Goal: Task Accomplishment & Management: Manage account settings

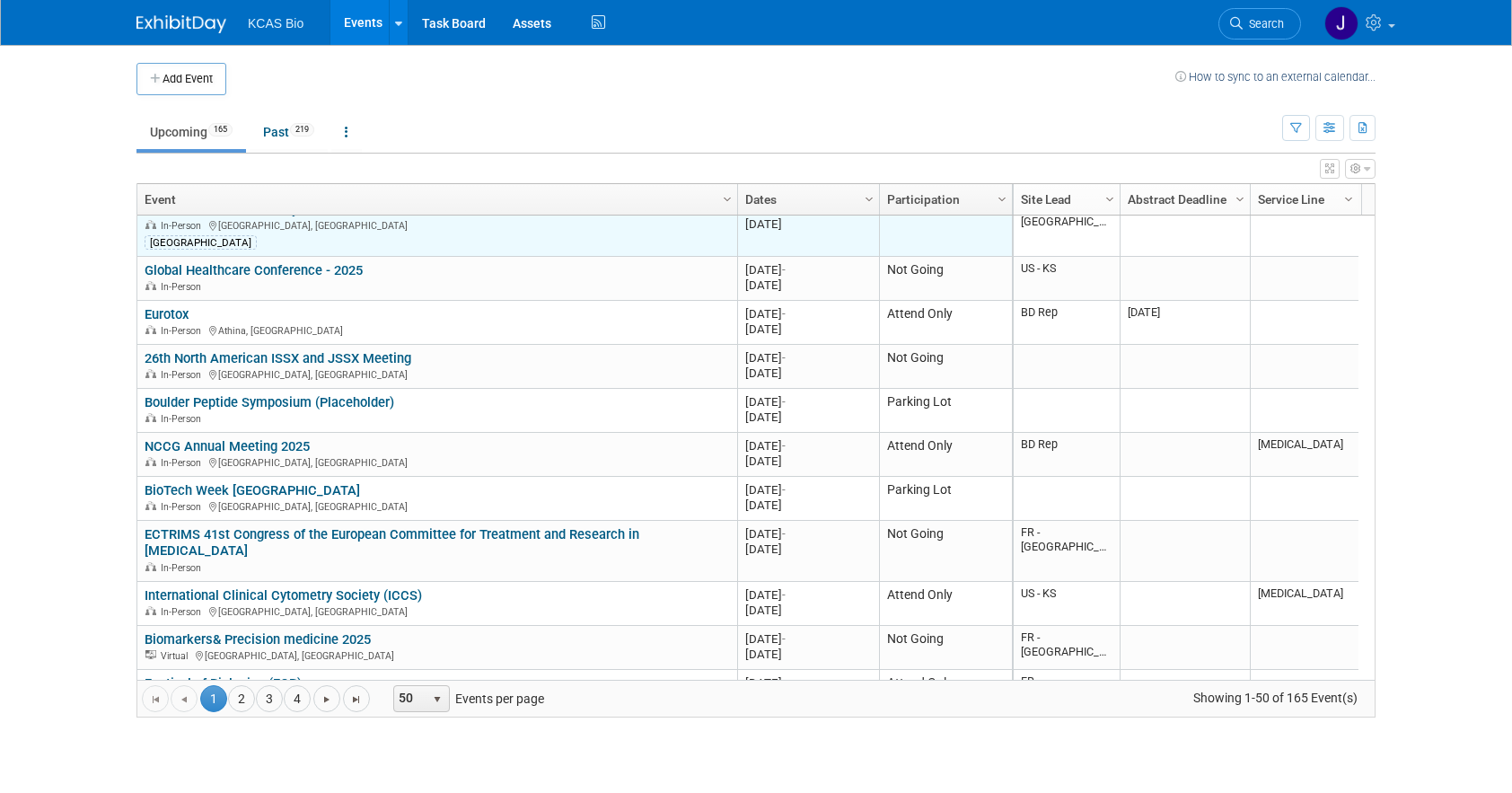
scroll to position [216, 0]
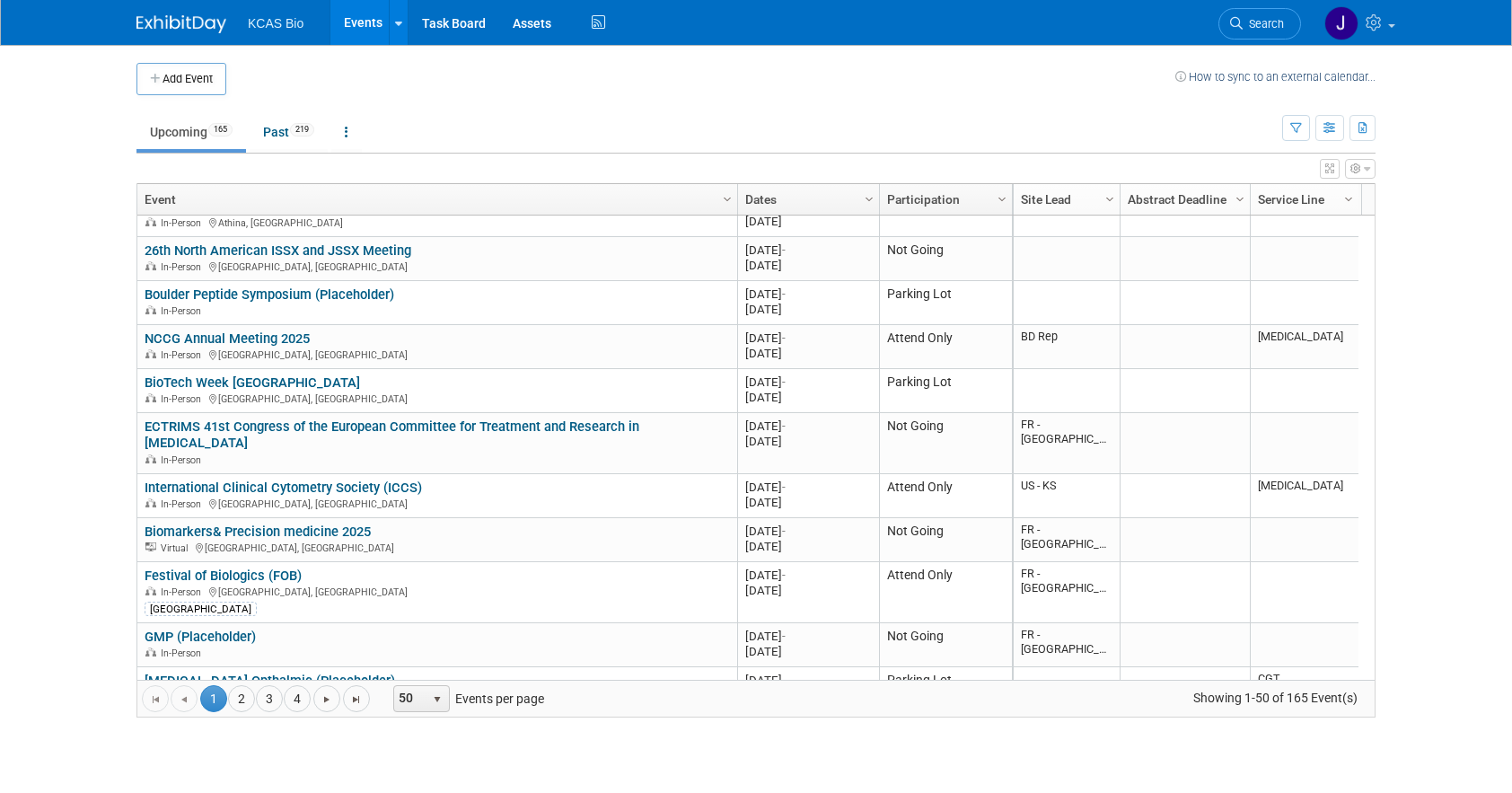
click at [1267, 23] on span "Search" at bounding box center [1263, 24] width 42 height 14
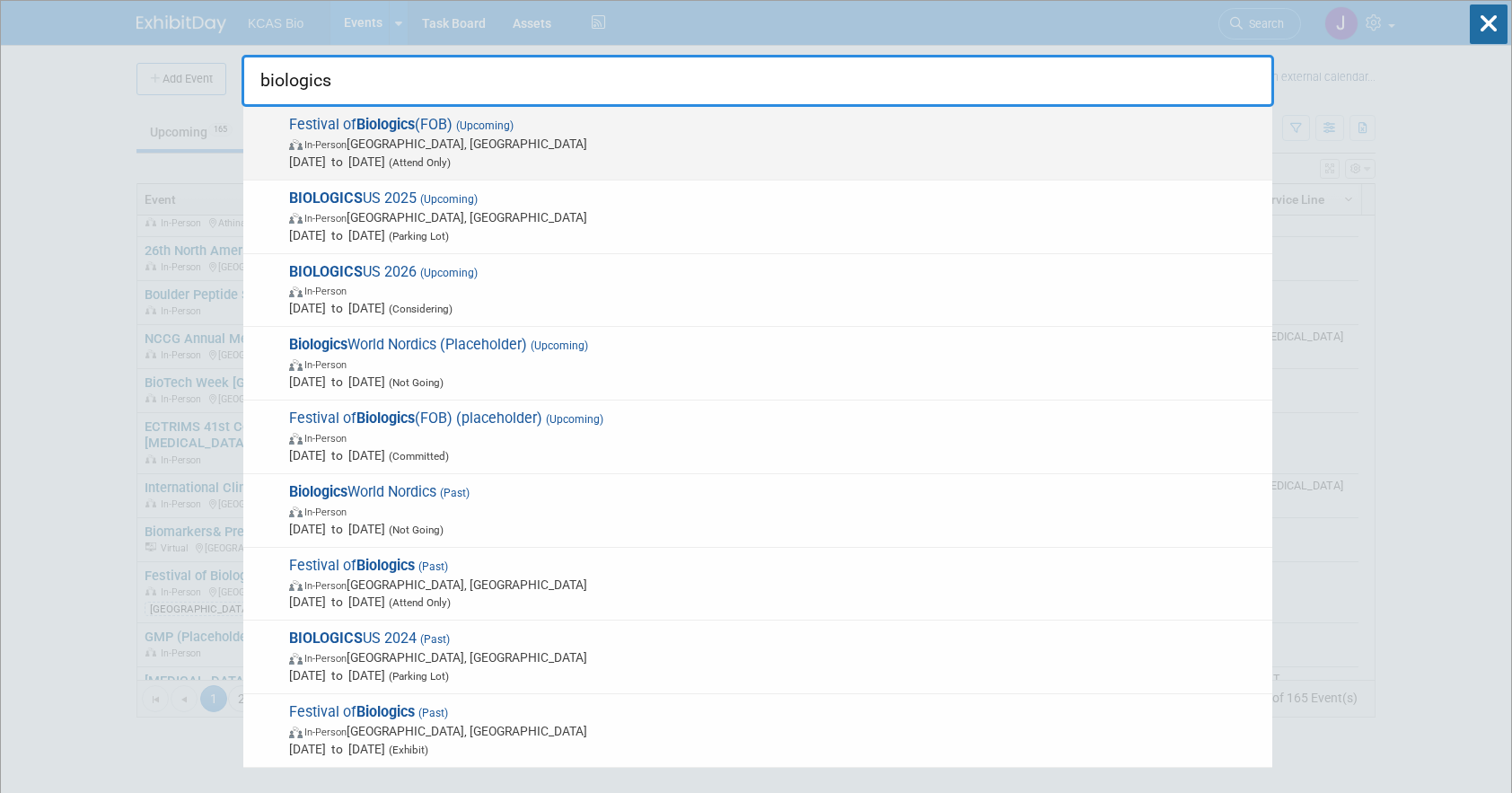
type input "biologics"
click at [581, 134] on span "In-Person [GEOGRAPHIC_DATA], [GEOGRAPHIC_DATA]" at bounding box center [776, 143] width 974 height 18
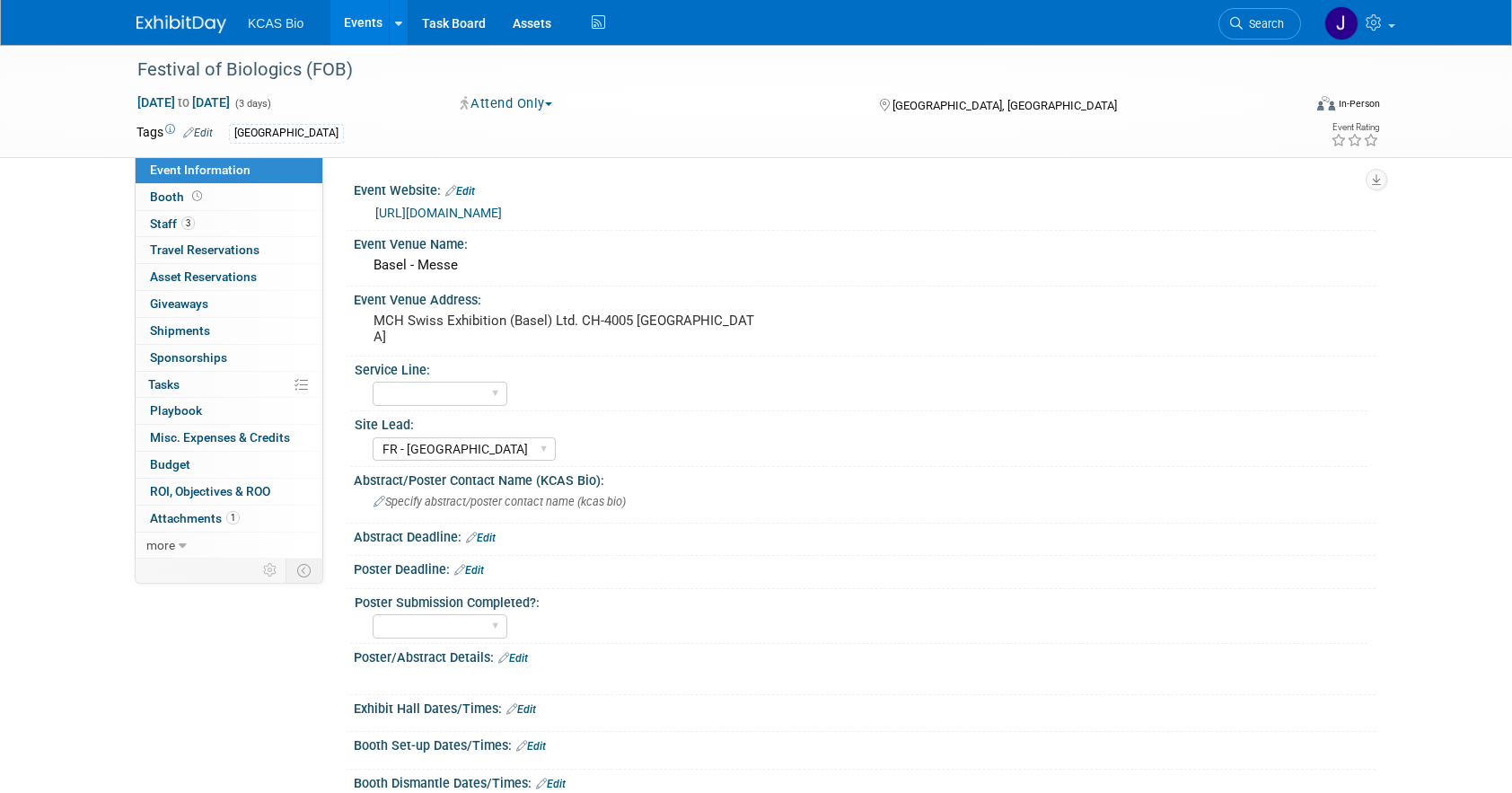
select select "FR - [GEOGRAPHIC_DATA]"
click at [158, 220] on span "Staff 3" at bounding box center [172, 223] width 44 height 15
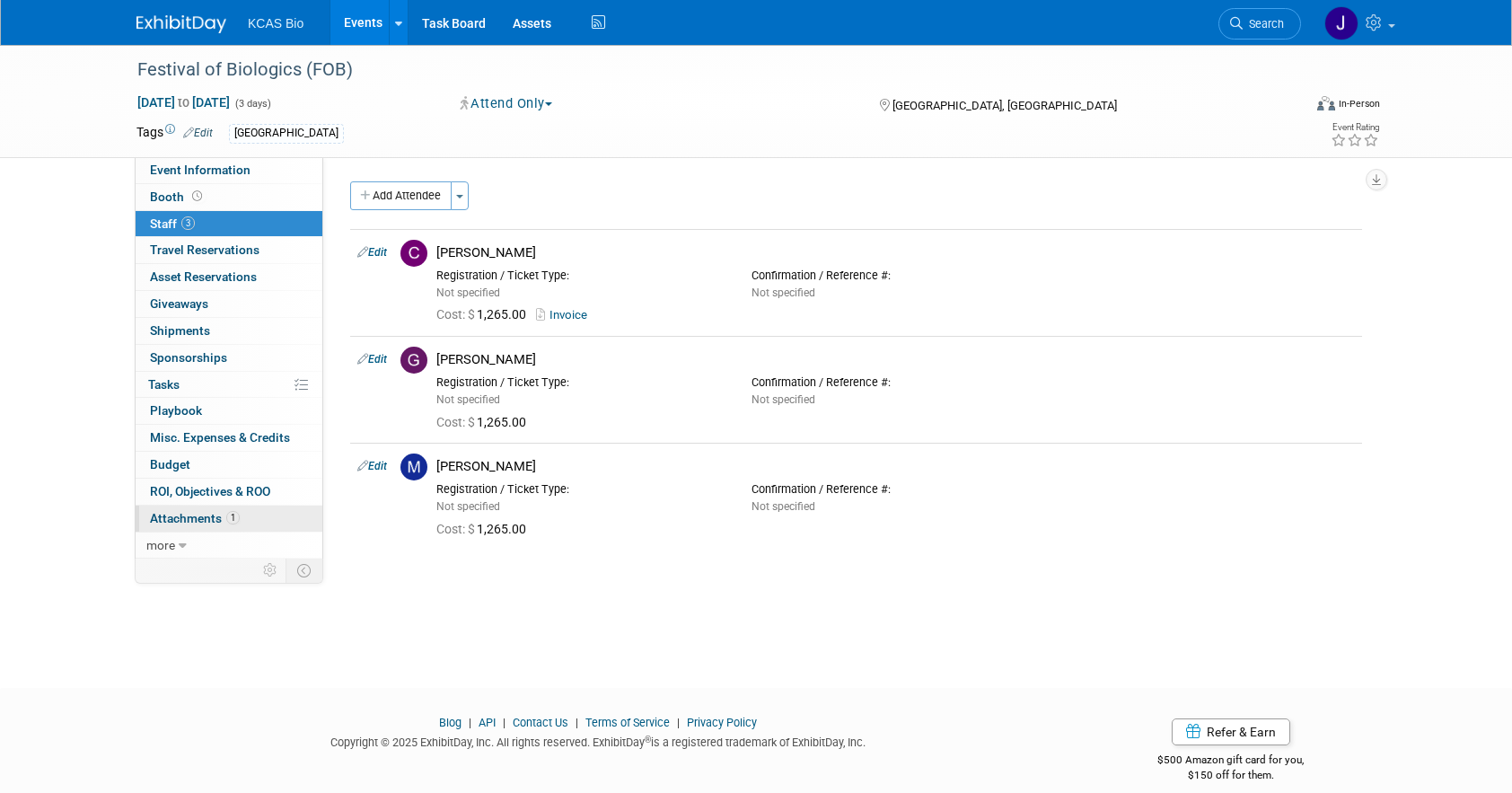
click at [211, 512] on span "Attachments 1" at bounding box center [194, 517] width 90 height 15
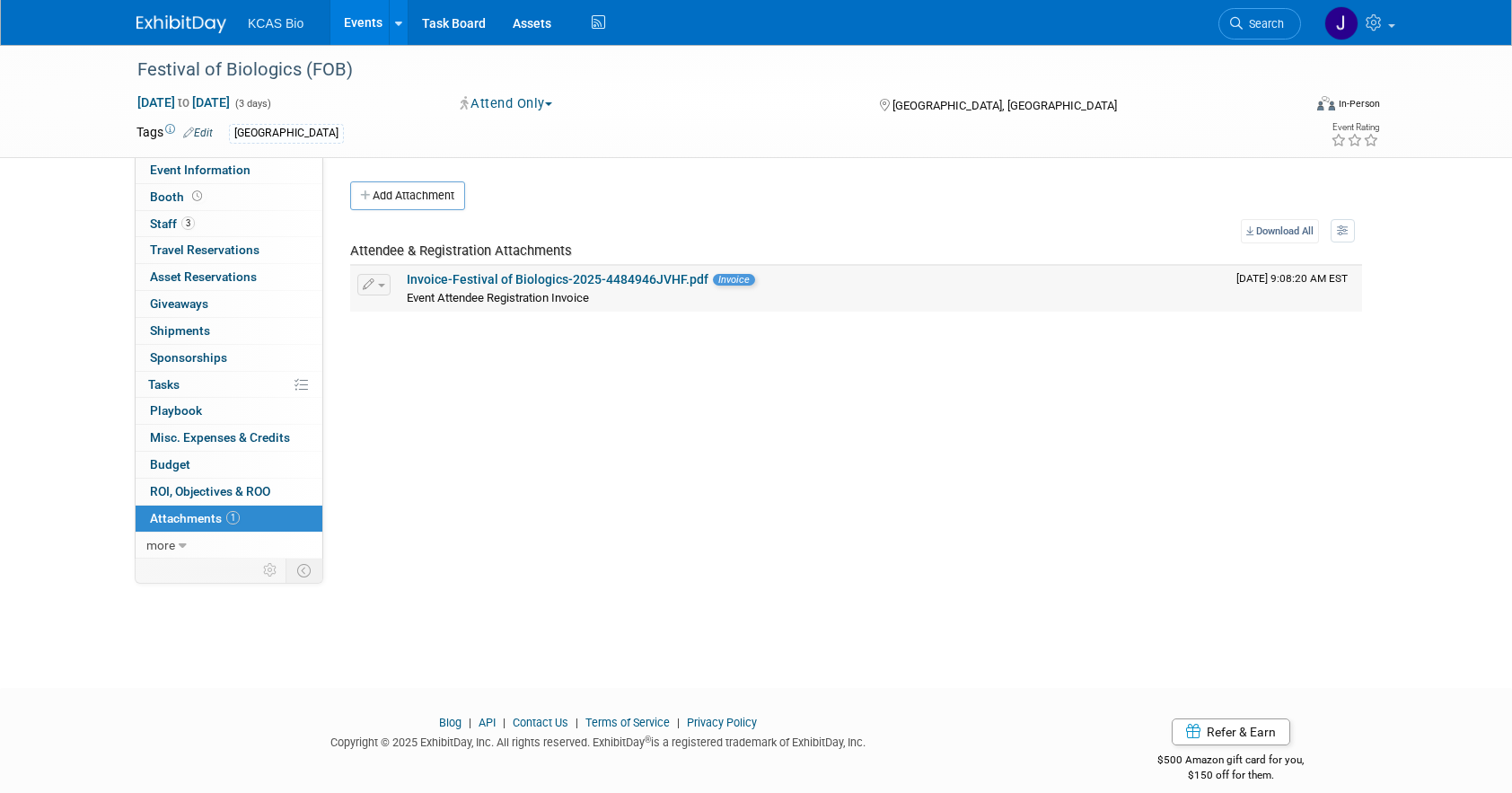
click at [457, 283] on link "Invoice-Festival of Biologics-2025-4484946JVHF.pdf" at bounding box center [558, 279] width 302 height 15
click at [164, 171] on span "Event Information" at bounding box center [200, 169] width 101 height 15
select select "FR - [GEOGRAPHIC_DATA]"
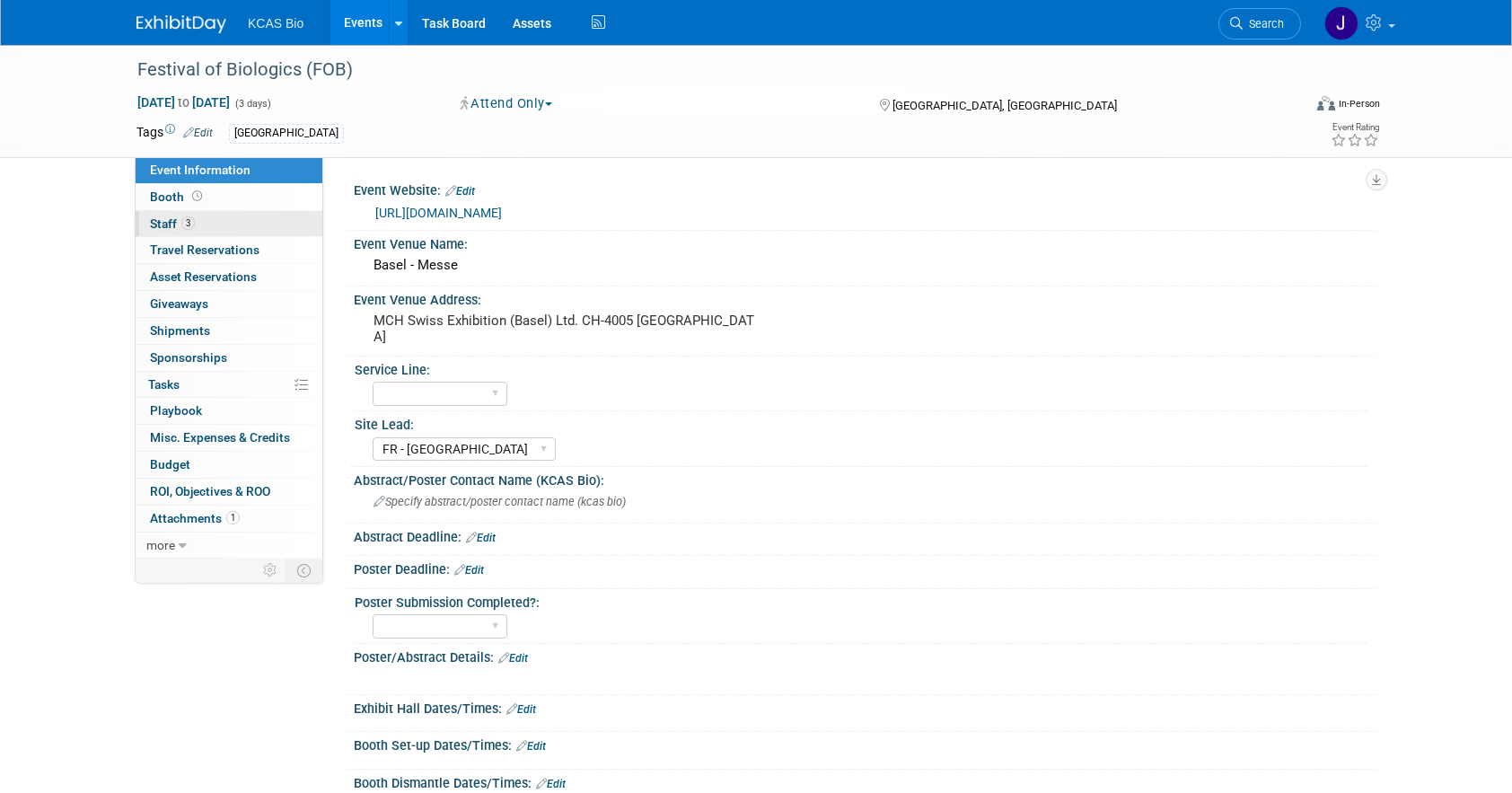
click at [169, 231] on link "3 Staff 3" at bounding box center [228, 223] width 187 height 26
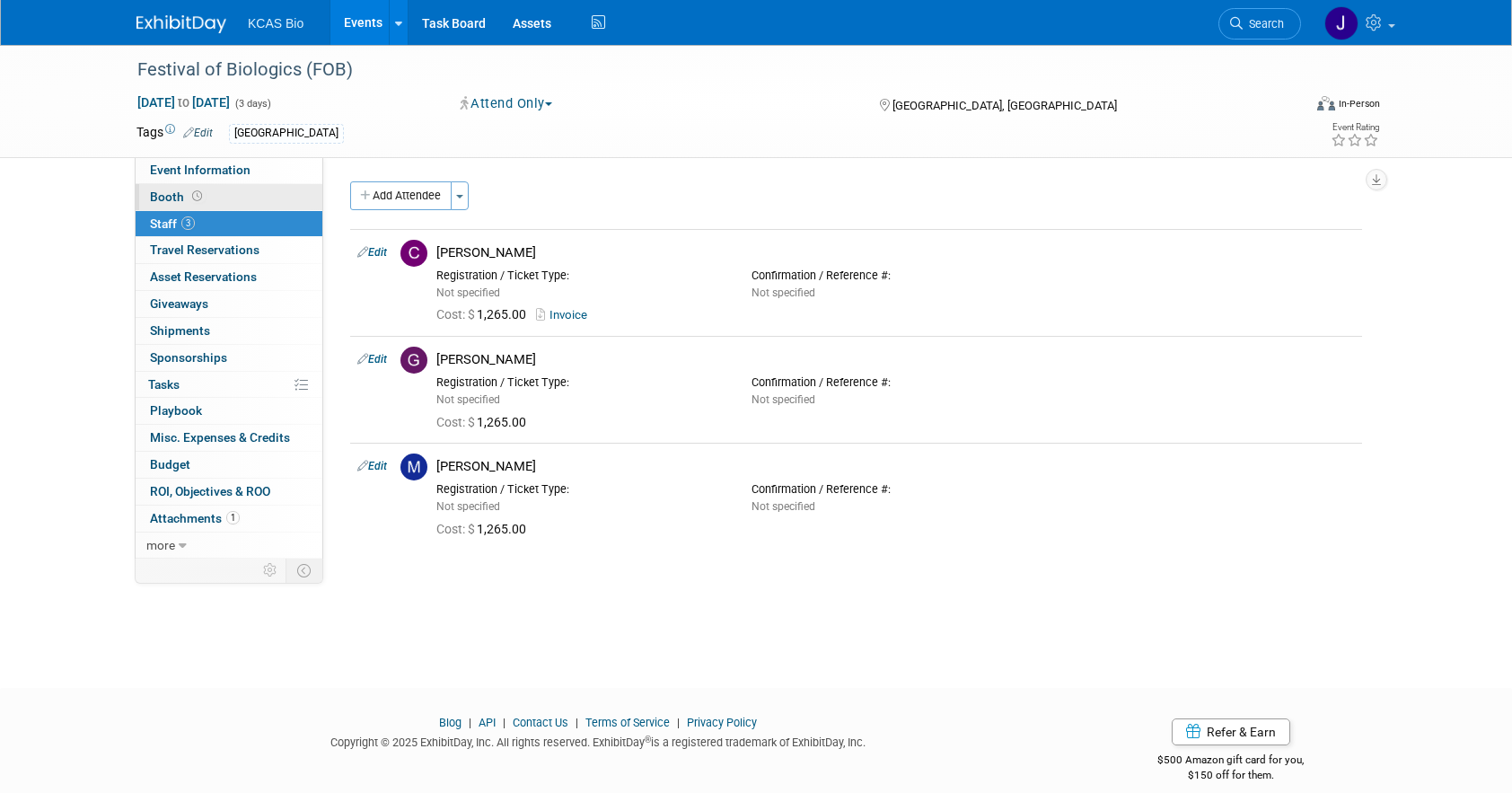
drag, startPoint x: 233, startPoint y: 177, endPoint x: 269, endPoint y: 192, distance: 39.0
click at [233, 177] on link "Event Information" at bounding box center [228, 170] width 187 height 26
select select "FR - [GEOGRAPHIC_DATA]"
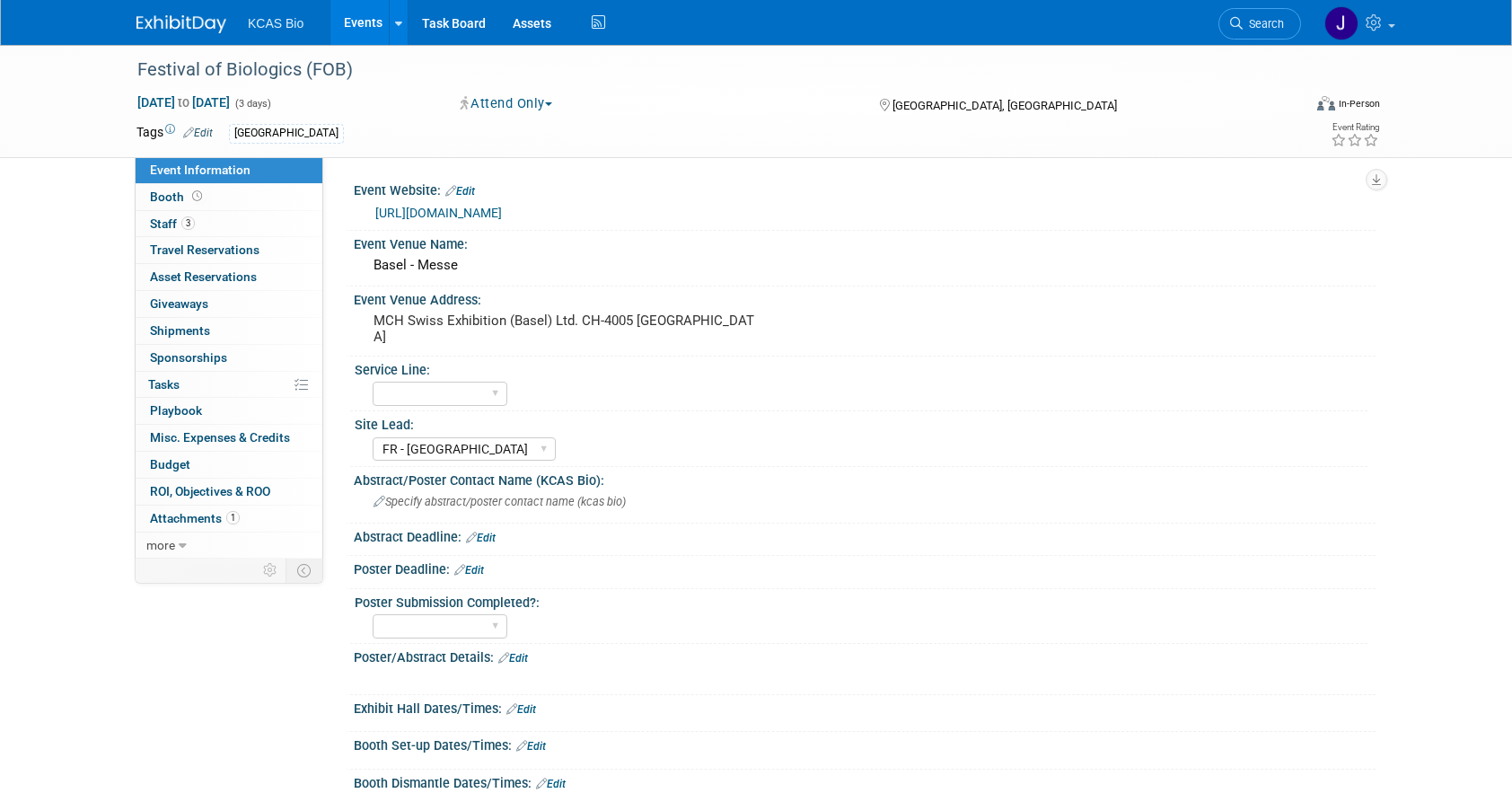
click at [502, 211] on link "[URL][DOMAIN_NAME]" at bounding box center [438, 213] width 127 height 15
click at [1267, 22] on span "Search" at bounding box center [1263, 24] width 42 height 14
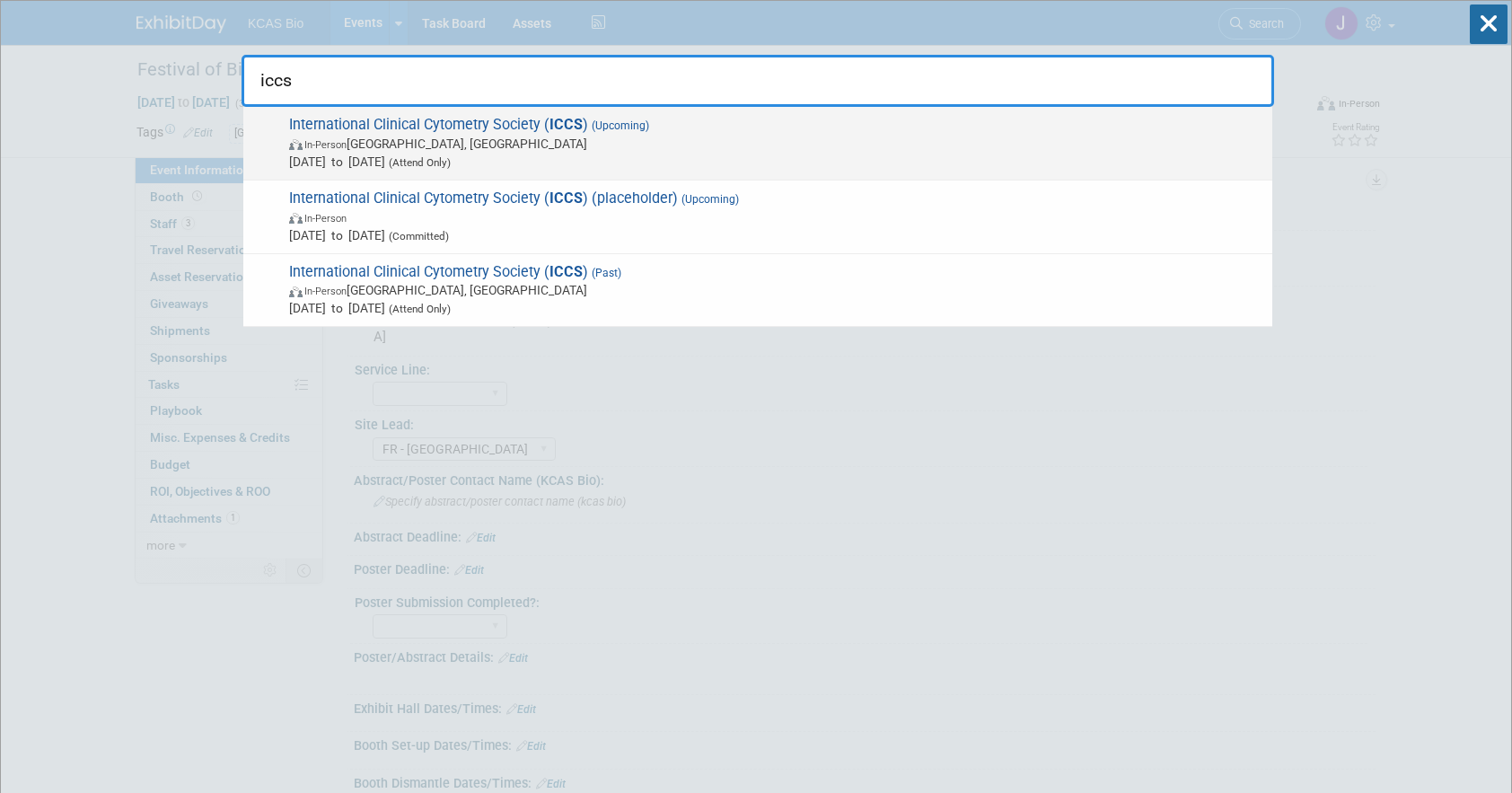
type input "iccs"
click at [572, 136] on span "In-Person Philadelphia, PA" at bounding box center [776, 143] width 974 height 18
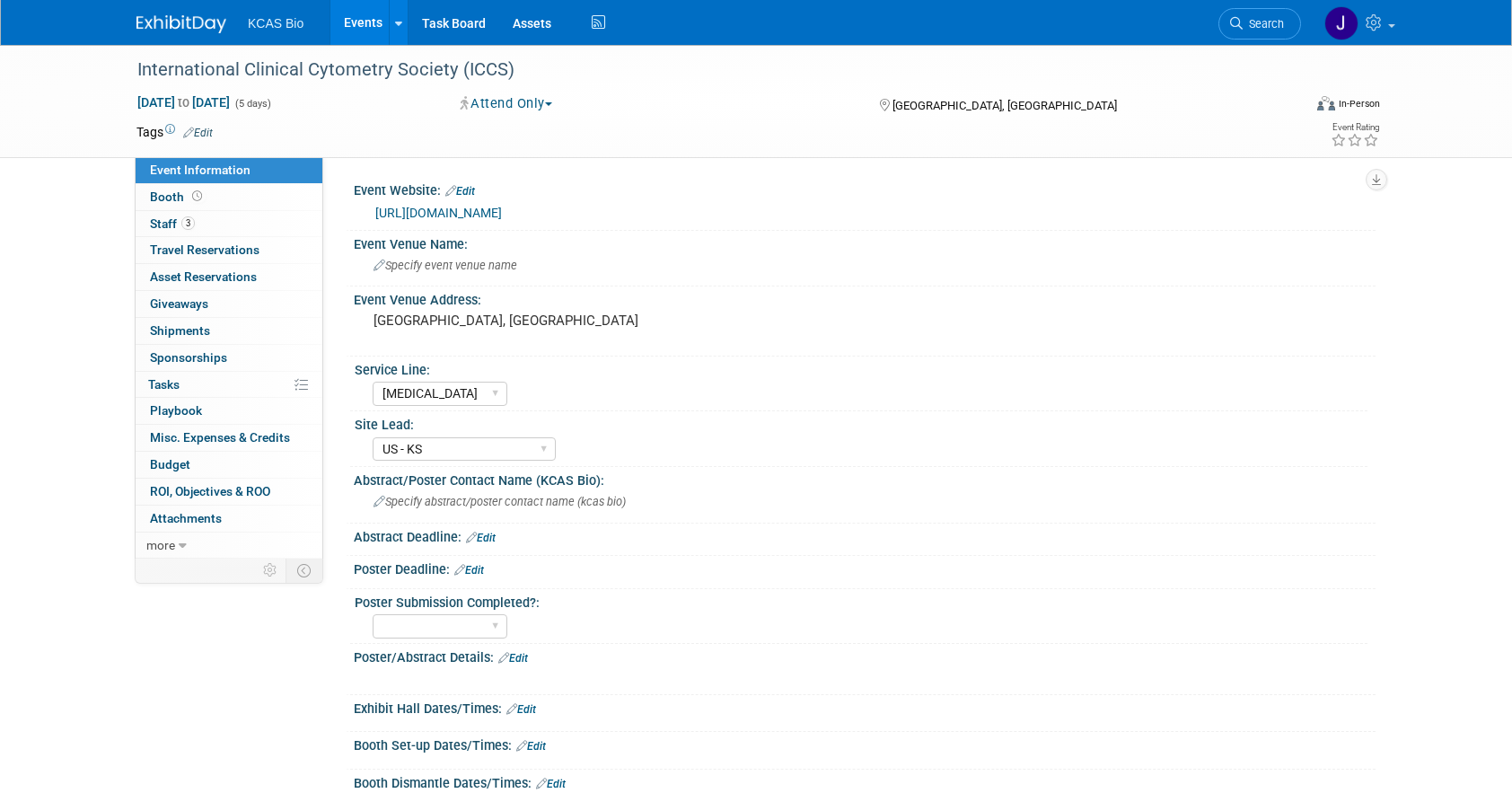
select select "[MEDICAL_DATA]"
select select "US - KS"
click at [158, 223] on span "Staff 3" at bounding box center [172, 223] width 44 height 15
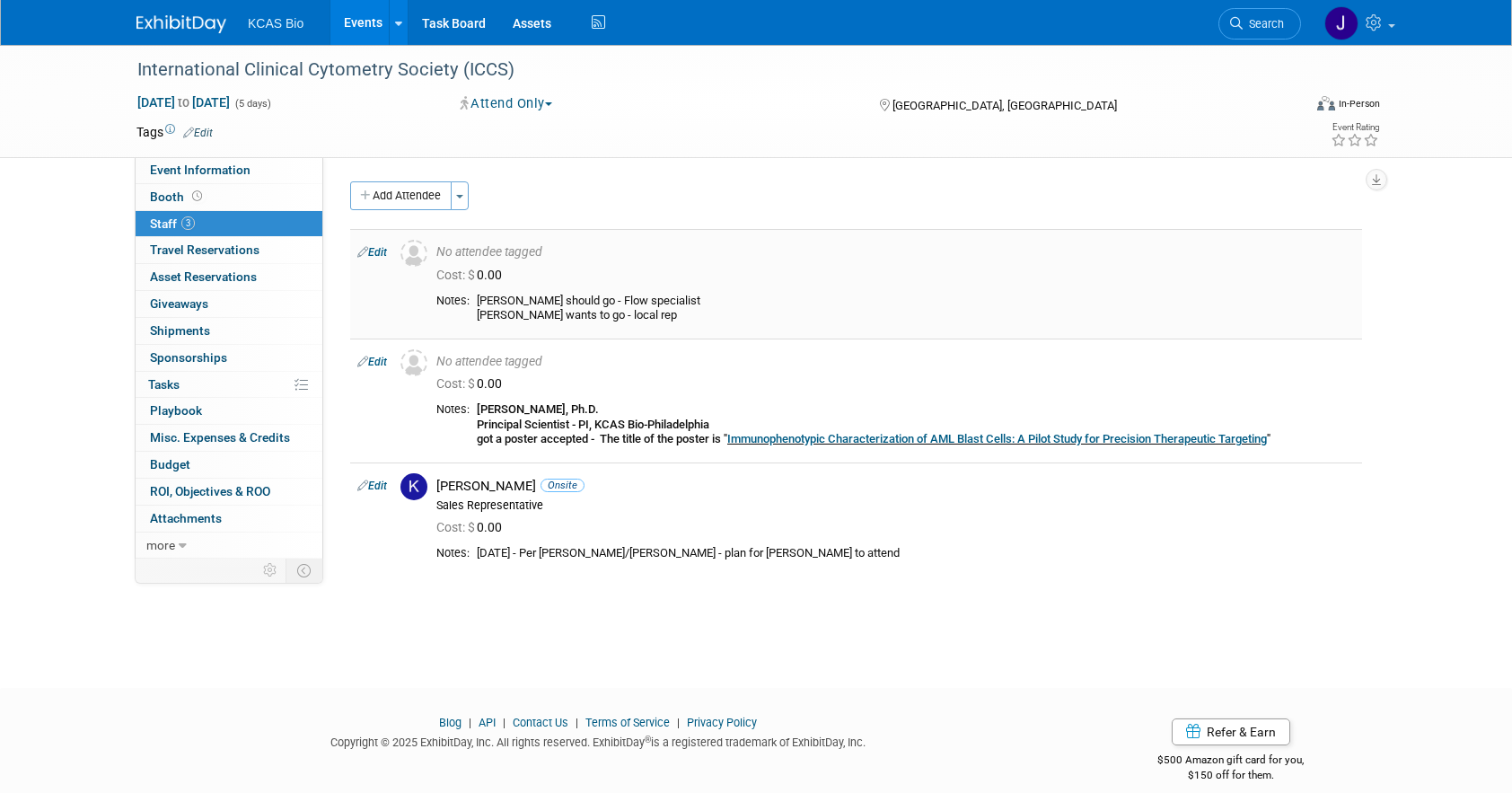
click at [372, 250] on link "Edit" at bounding box center [372, 251] width 30 height 13
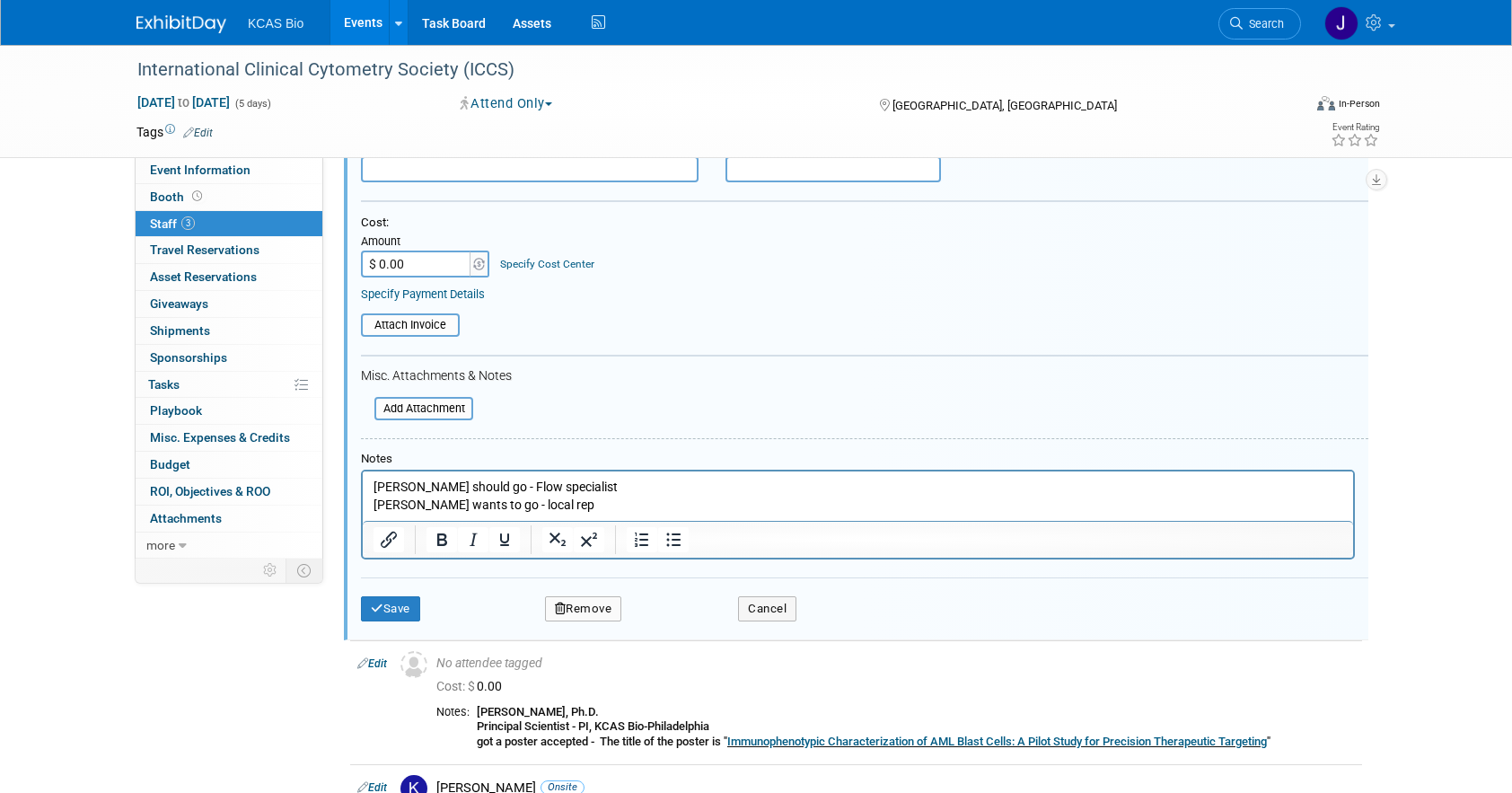
scroll to position [385, 0]
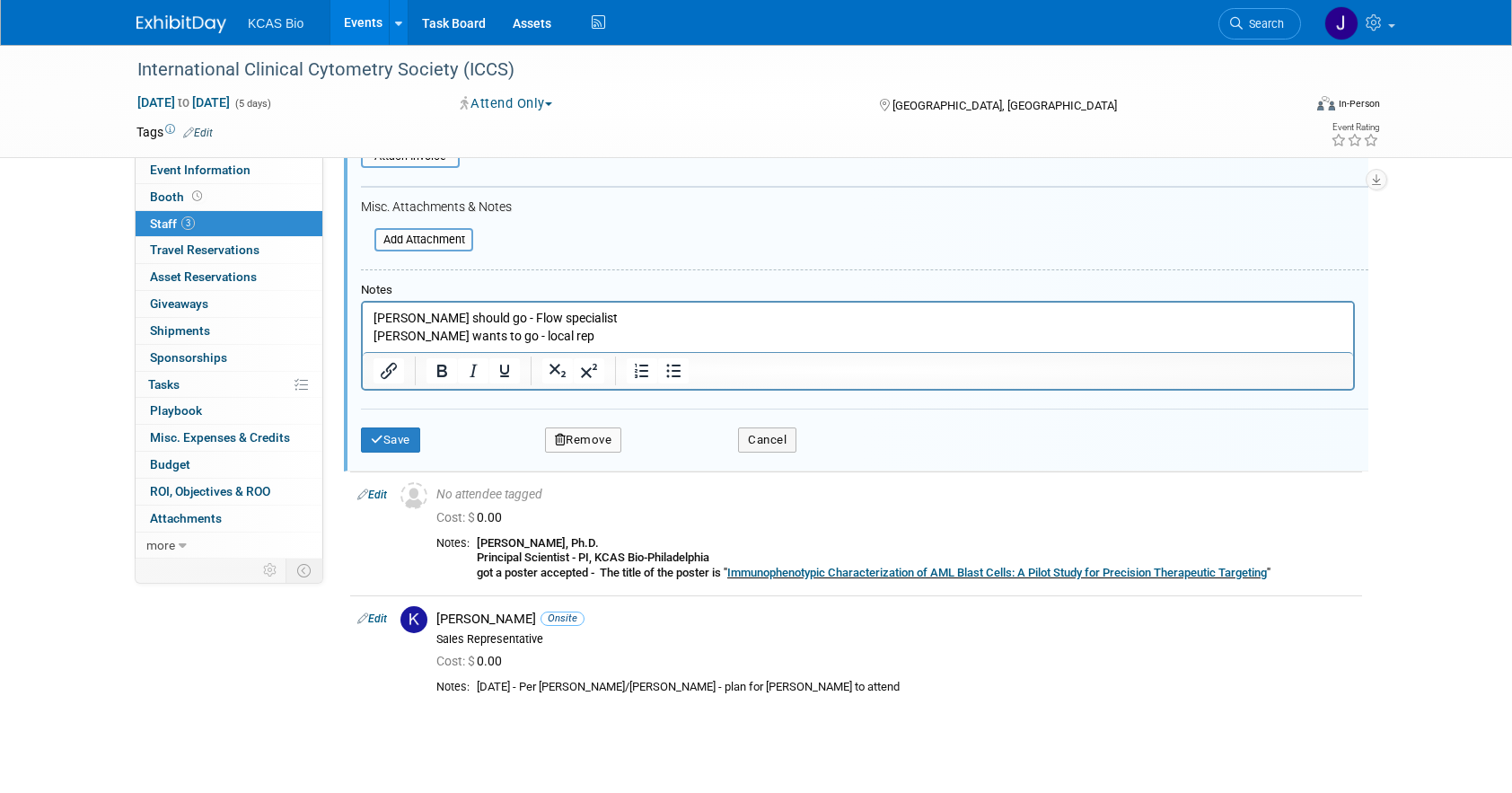
click at [587, 438] on button "Remove" at bounding box center [584, 440] width 77 height 25
click at [674, 454] on icon at bounding box center [668, 455] width 11 height 10
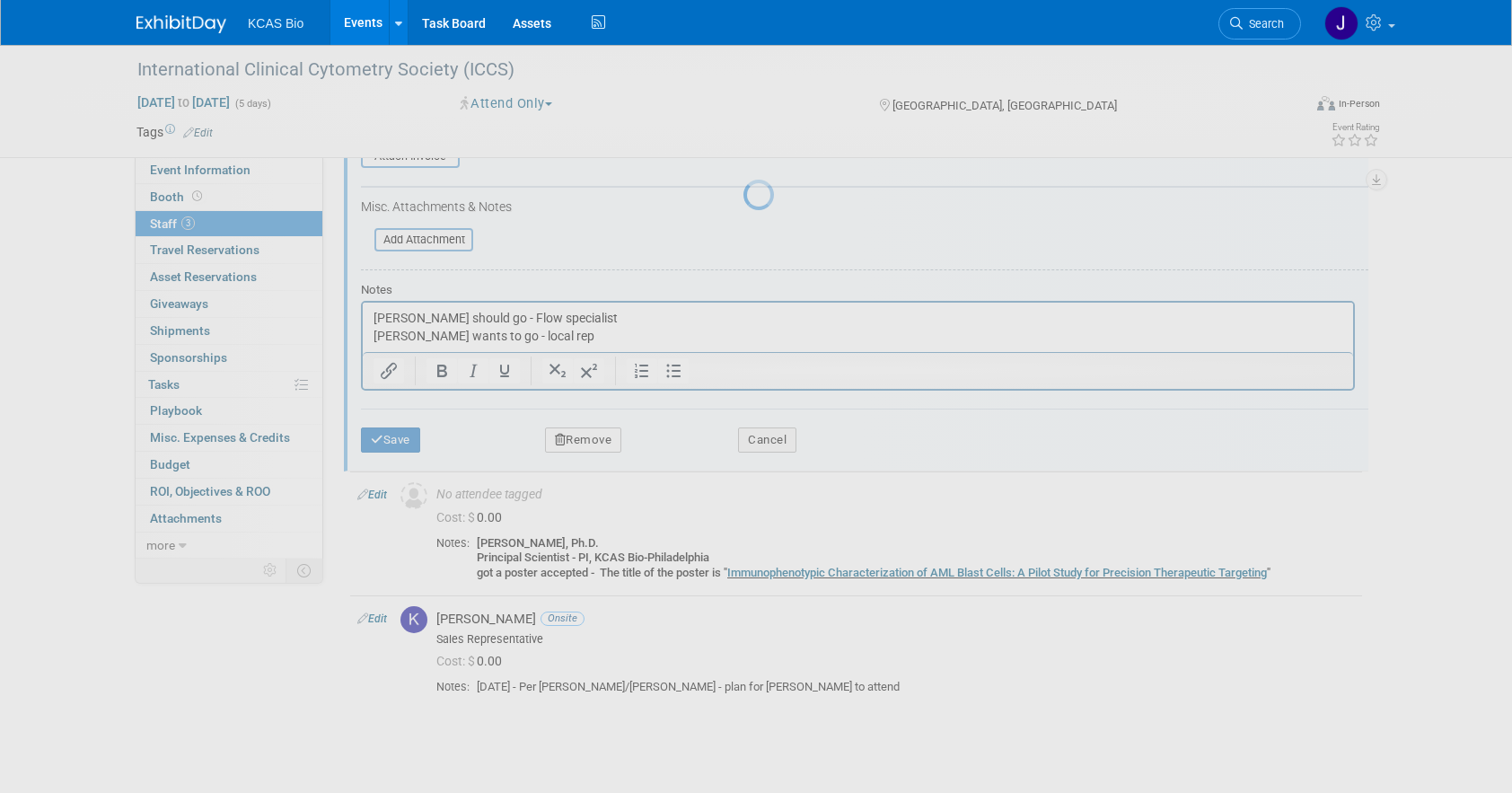
scroll to position [20, 0]
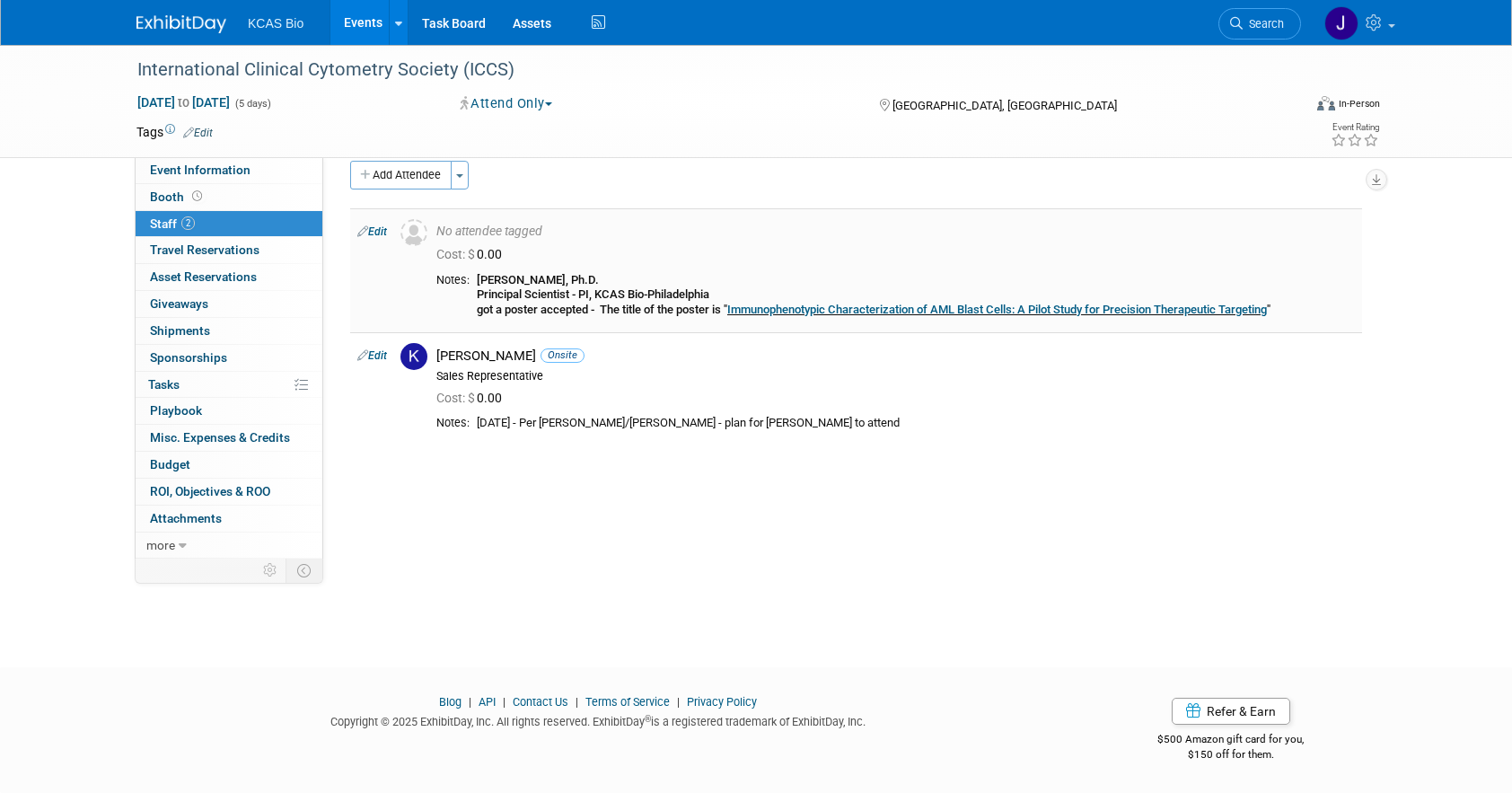
click at [372, 233] on link "Edit" at bounding box center [372, 231] width 30 height 13
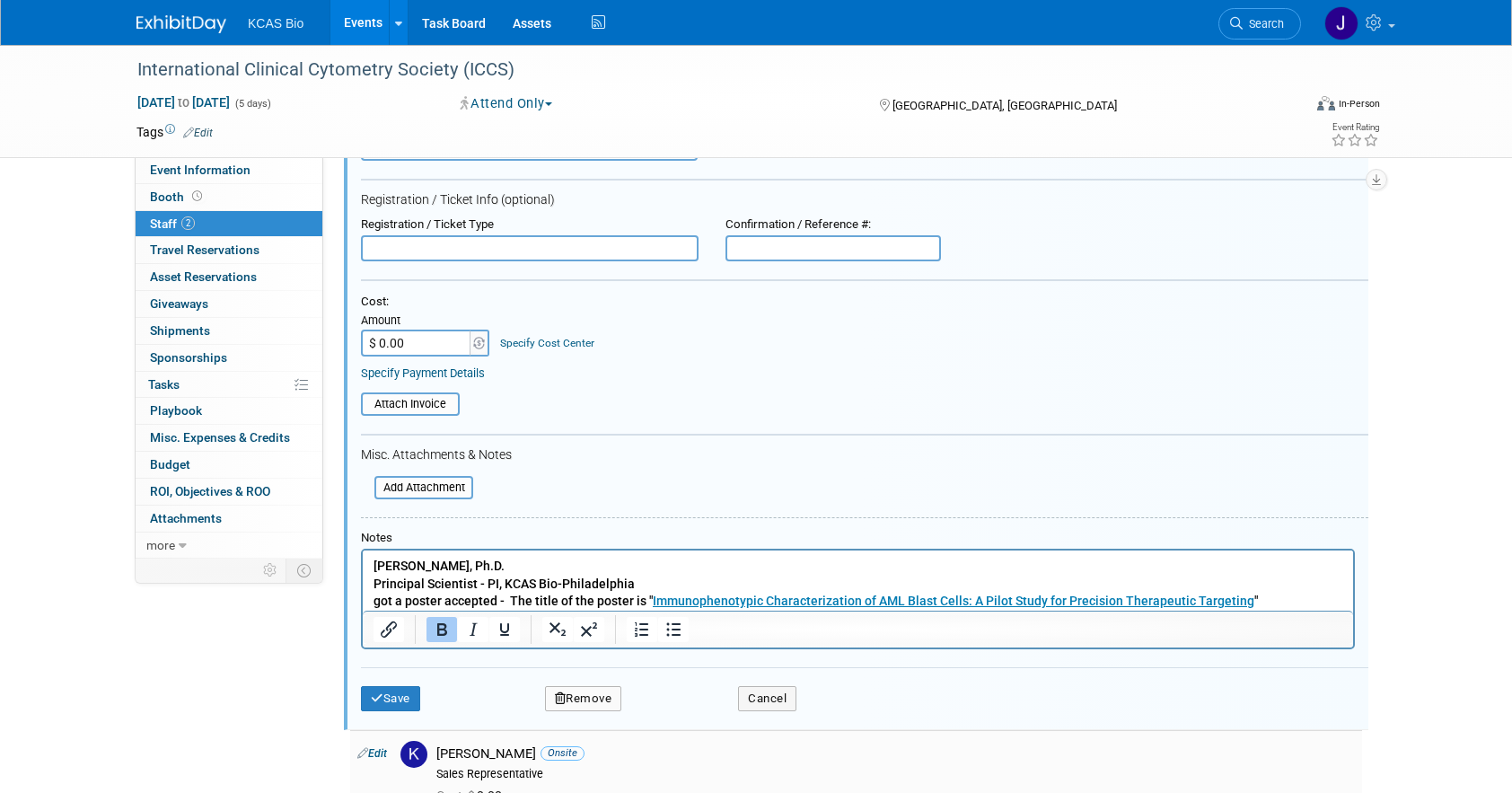
scroll to position [295, 0]
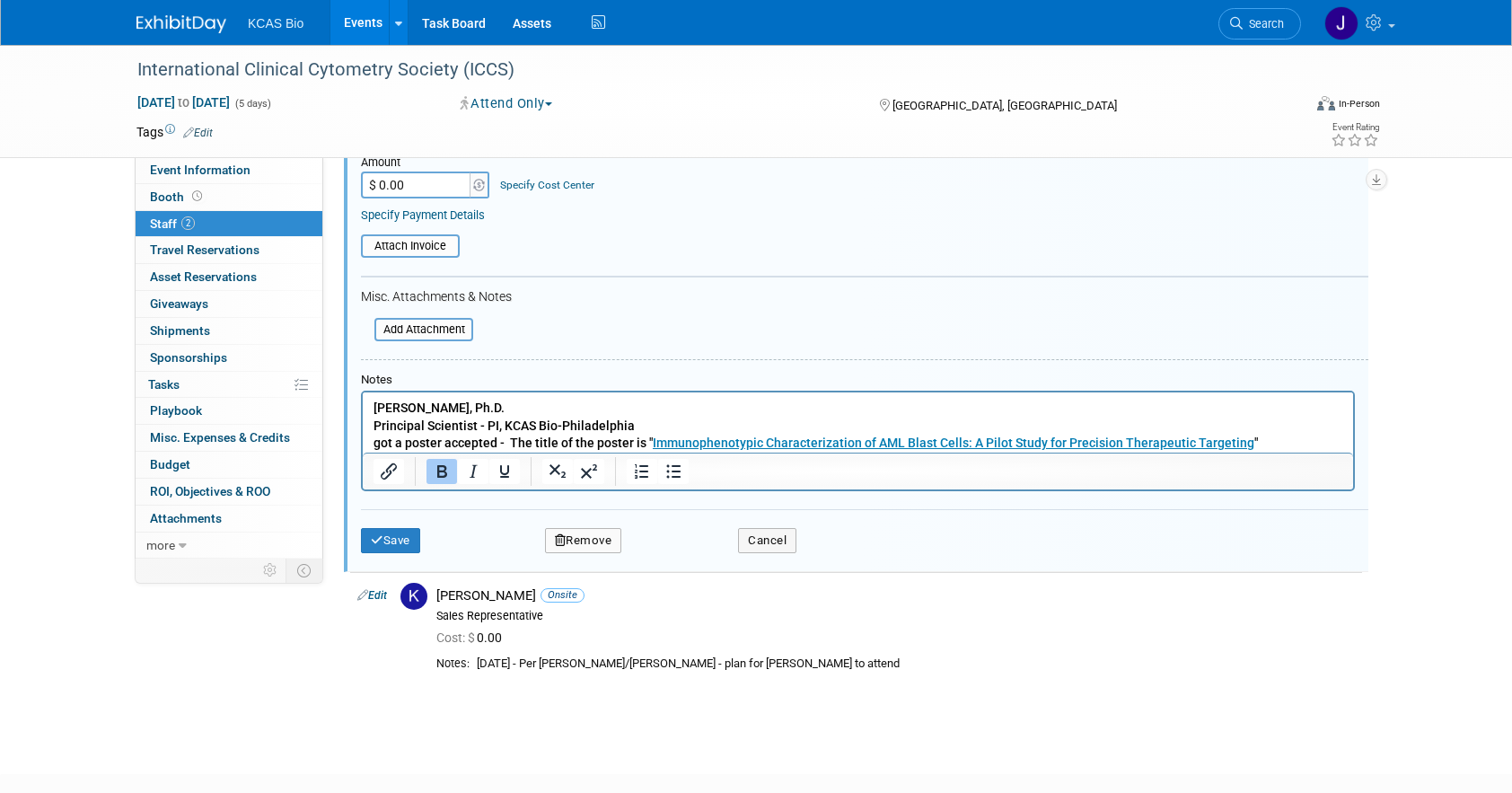
click at [1321, 435] on p "Shalini Gautam, Ph.D. Principal Scientist - PI, KCAS Bio-Philadelphia got a pos…" at bounding box center [858, 426] width 970 height 53
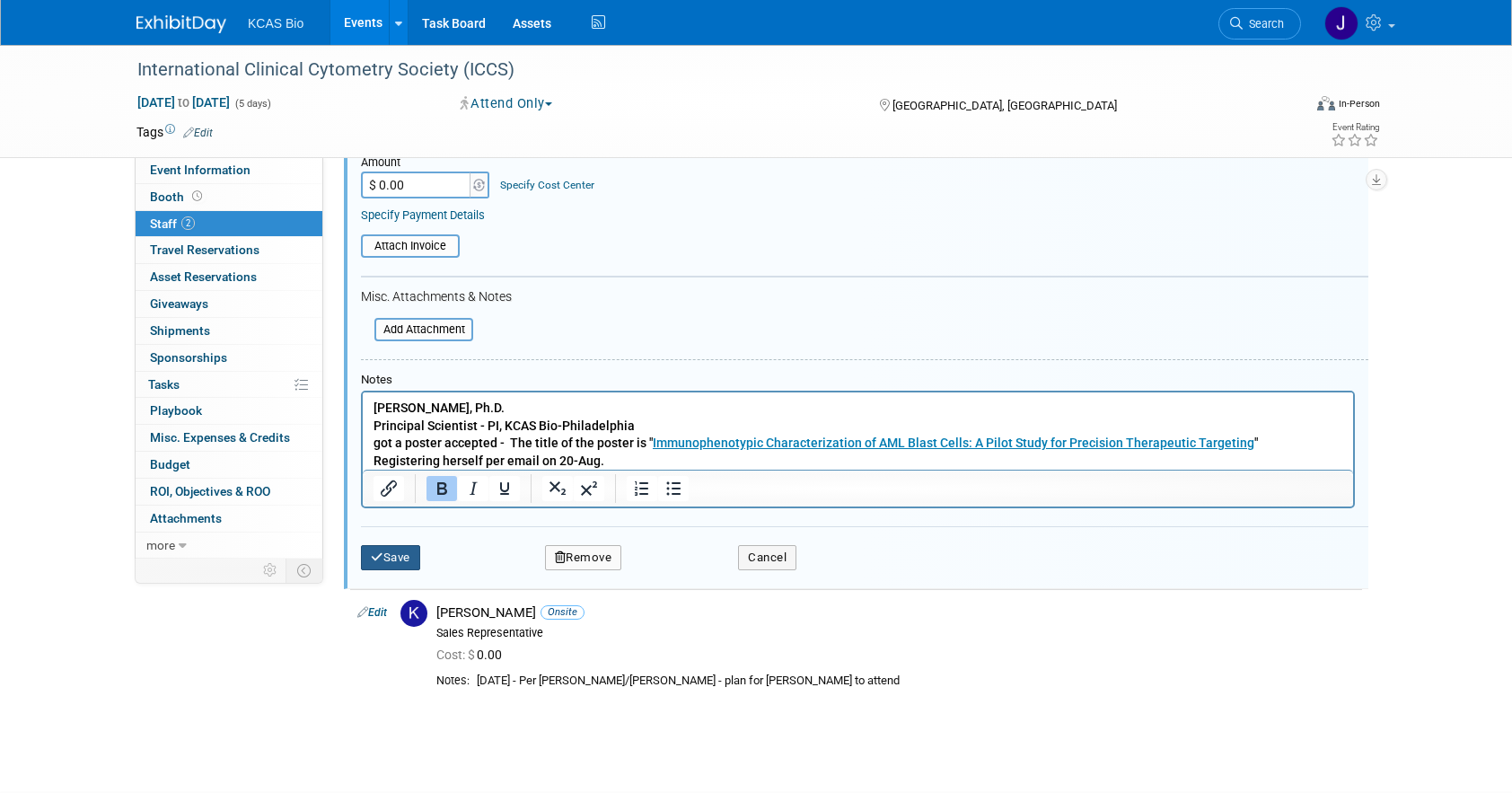
drag, startPoint x: 392, startPoint y: 561, endPoint x: 391, endPoint y: 576, distance: 15.0
click at [392, 561] on button "Save" at bounding box center [390, 558] width 59 height 25
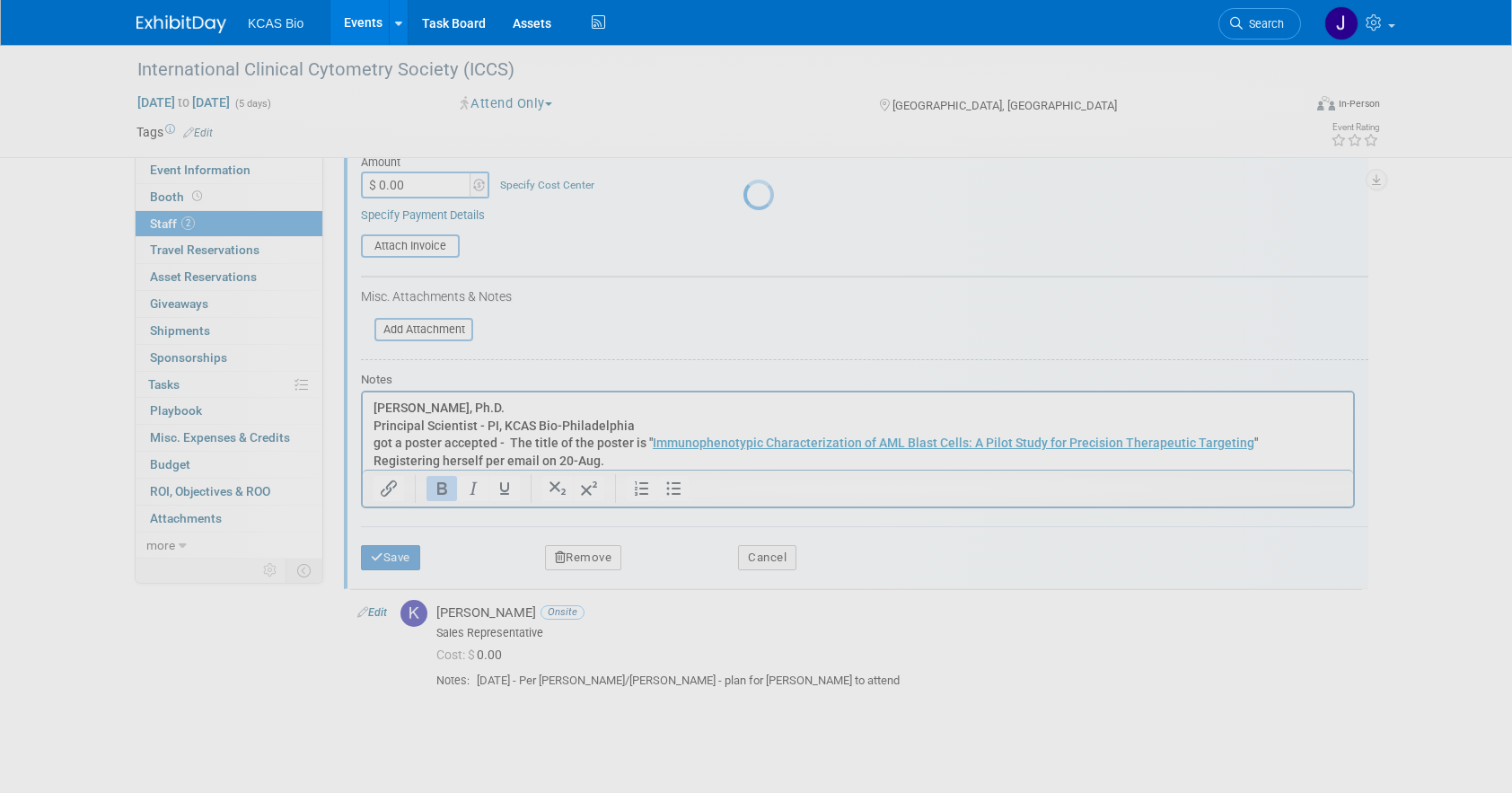
scroll to position [20, 0]
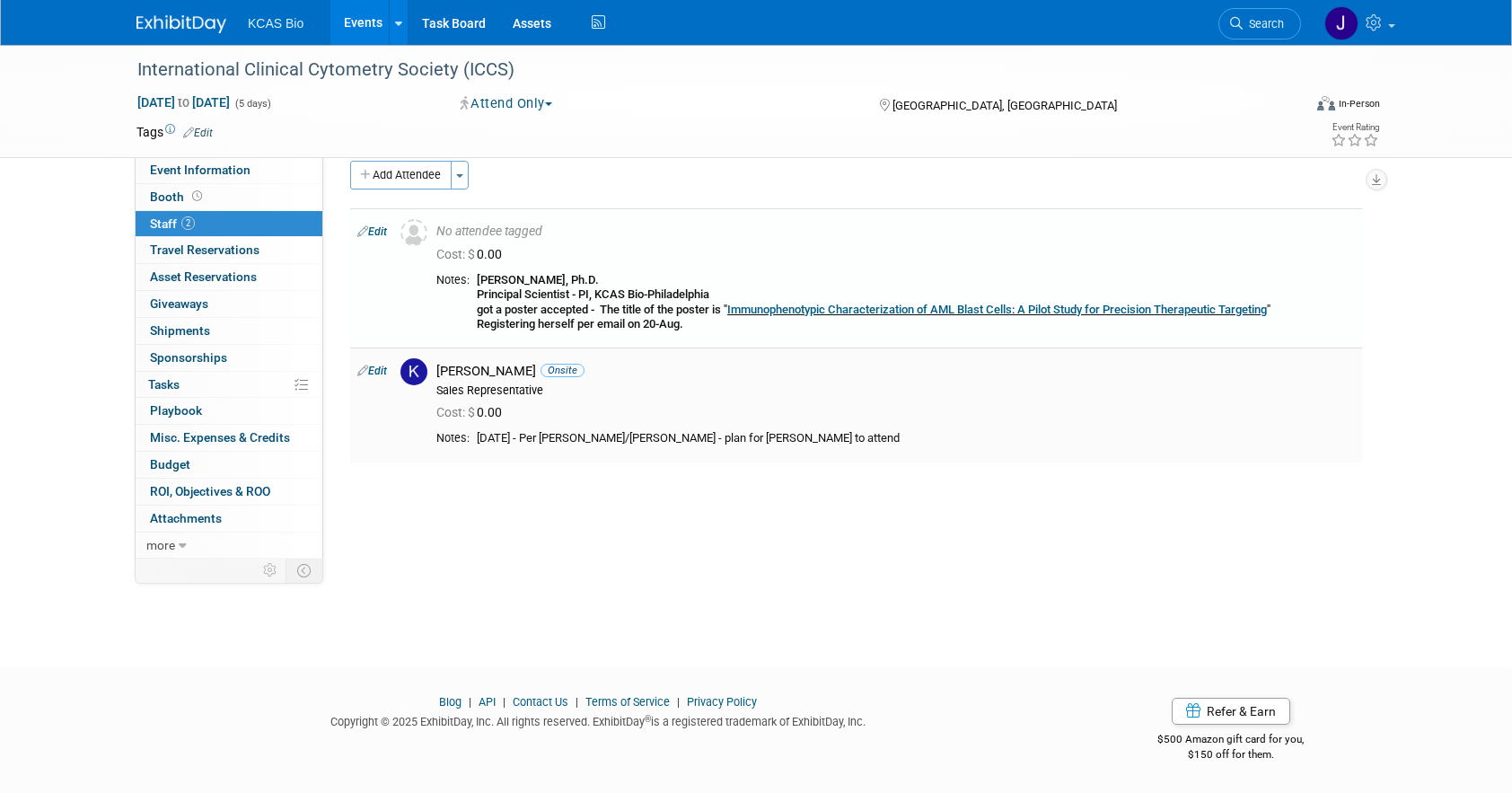
click at [377, 370] on link "Edit" at bounding box center [372, 370] width 30 height 13
select select "0637535d-c766-47ba-8d4f-d9f0a8873ecd"
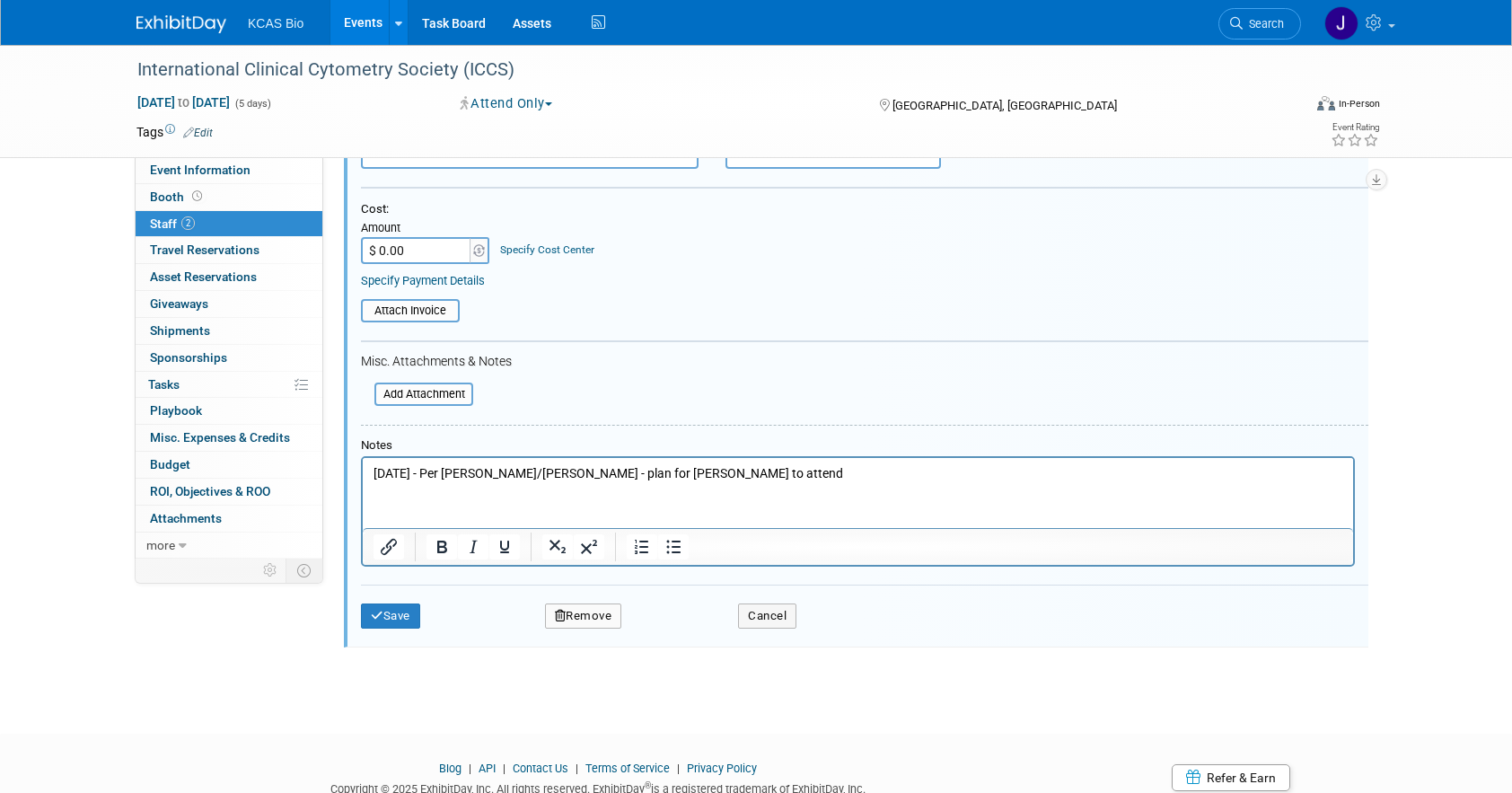
scroll to position [434, 0]
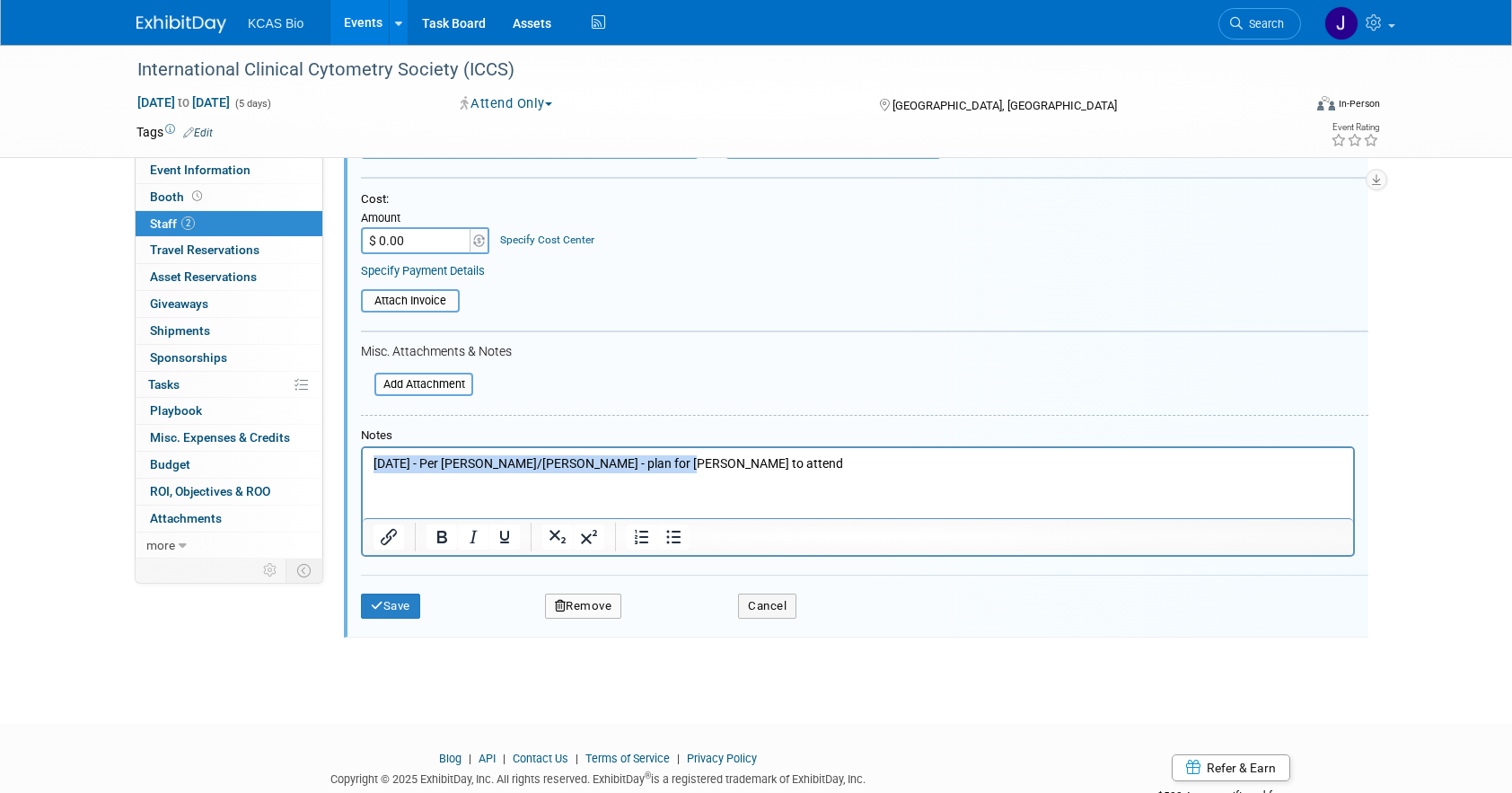
drag, startPoint x: 680, startPoint y: 464, endPoint x: 375, endPoint y: 455, distance: 305.1
click at [375, 455] on p "2.11.25 - Per Karla/Alex P - plan for Karla to attend" at bounding box center [858, 463] width 970 height 18
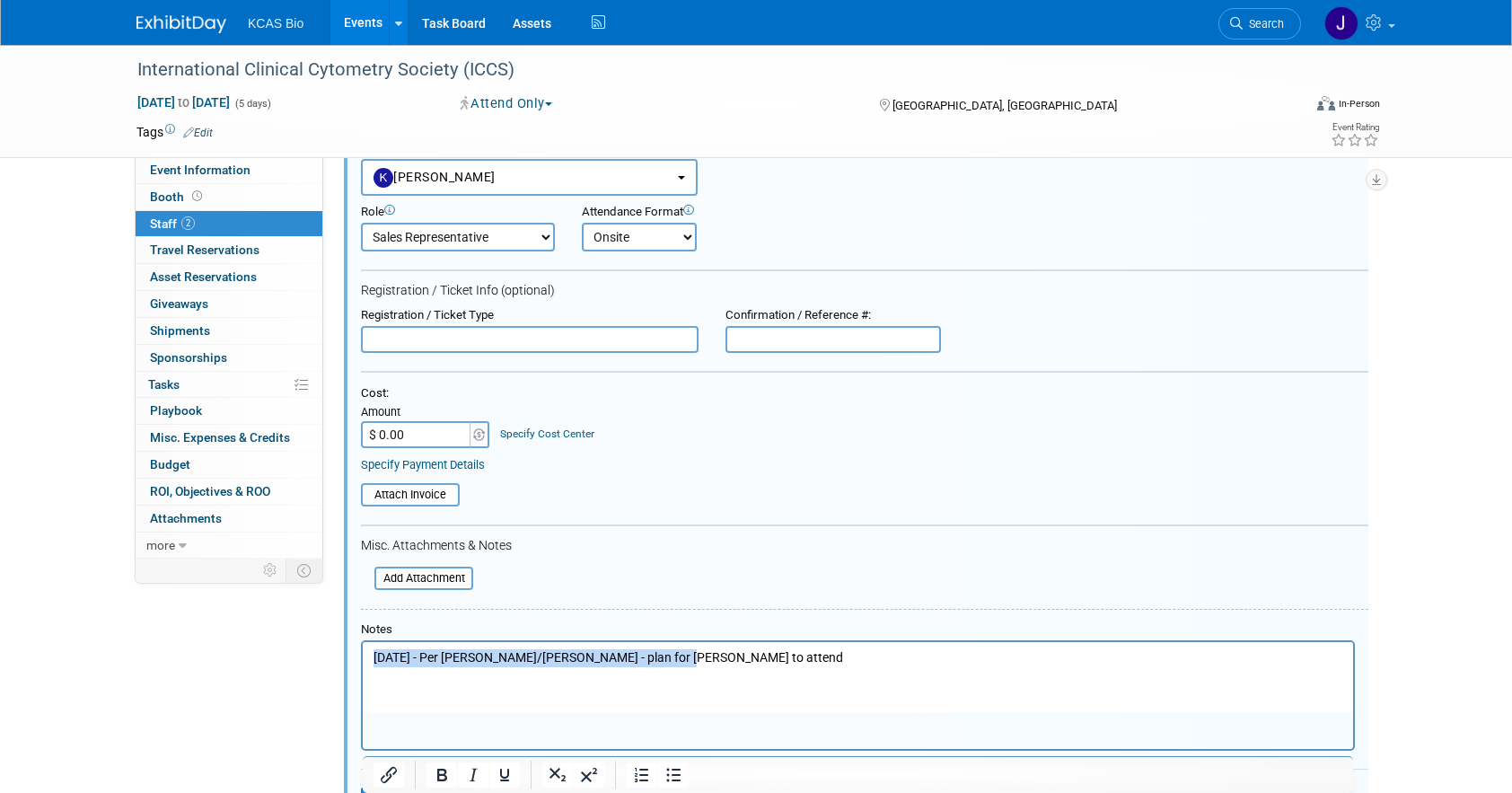
scroll to position [344, 0]
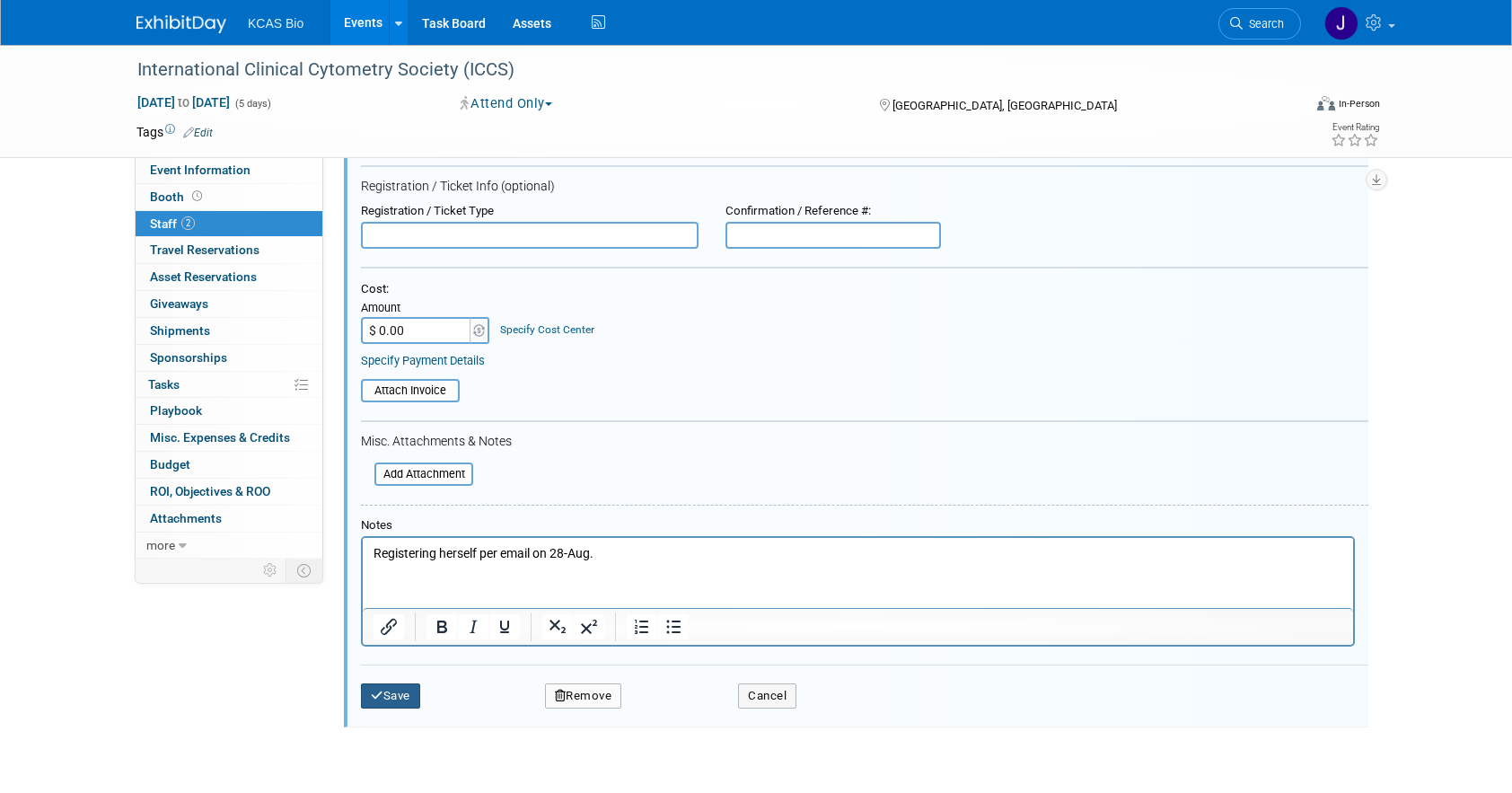
click at [397, 699] on button "Save" at bounding box center [390, 696] width 59 height 25
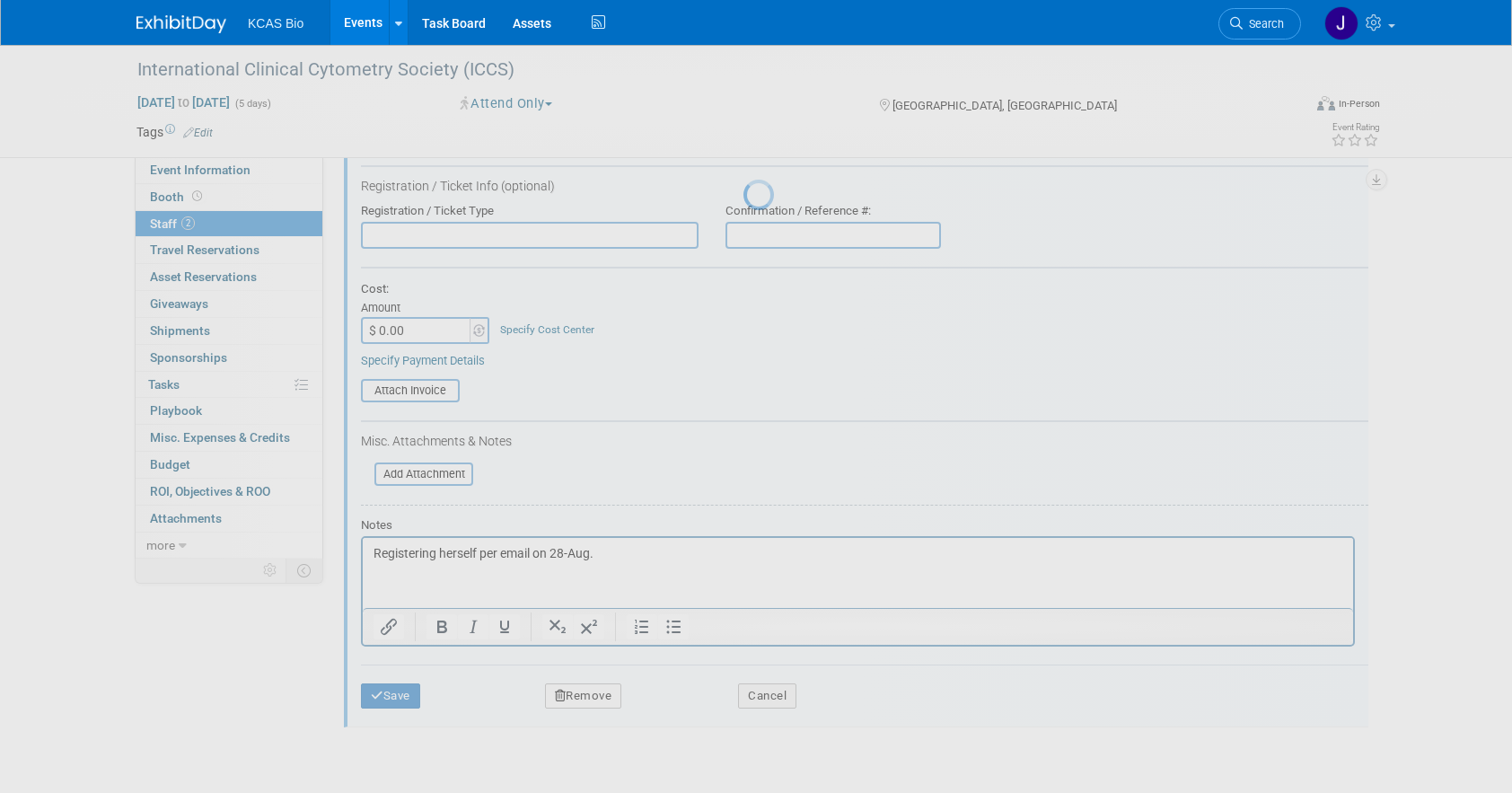
scroll to position [20, 0]
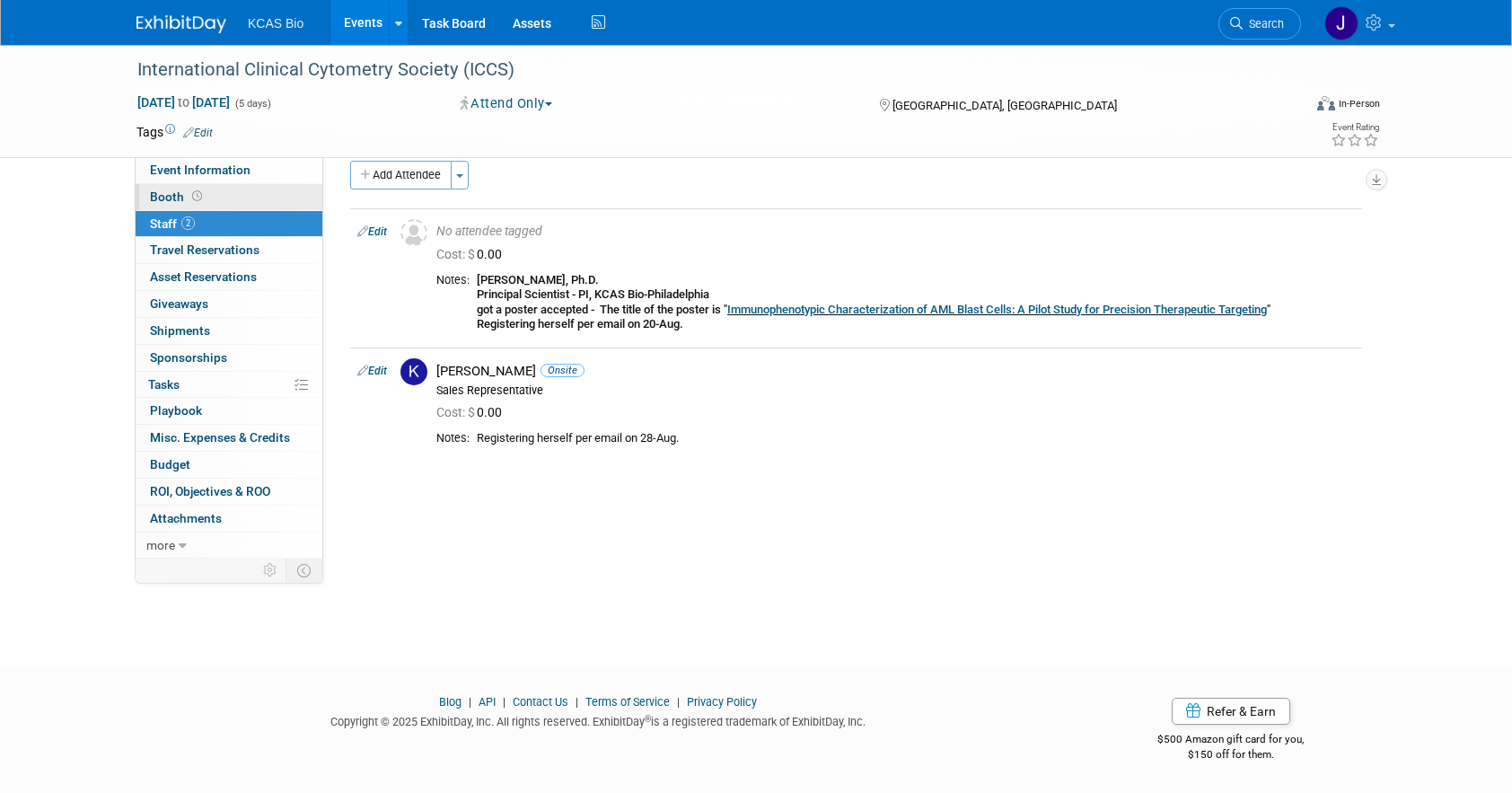
click at [206, 191] on link "Booth" at bounding box center [228, 196] width 187 height 26
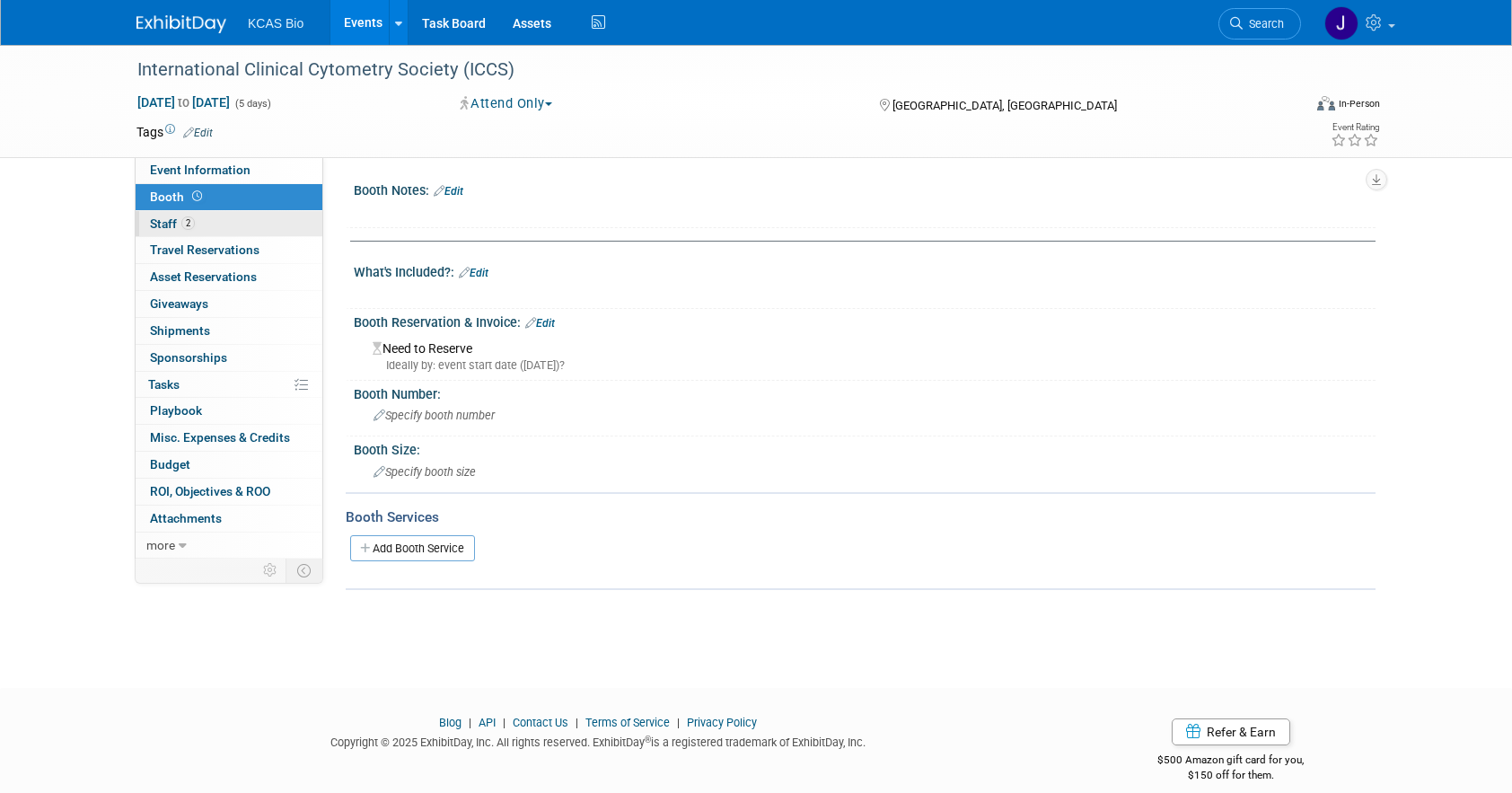
click at [207, 226] on link "2 Staff 2" at bounding box center [228, 223] width 187 height 26
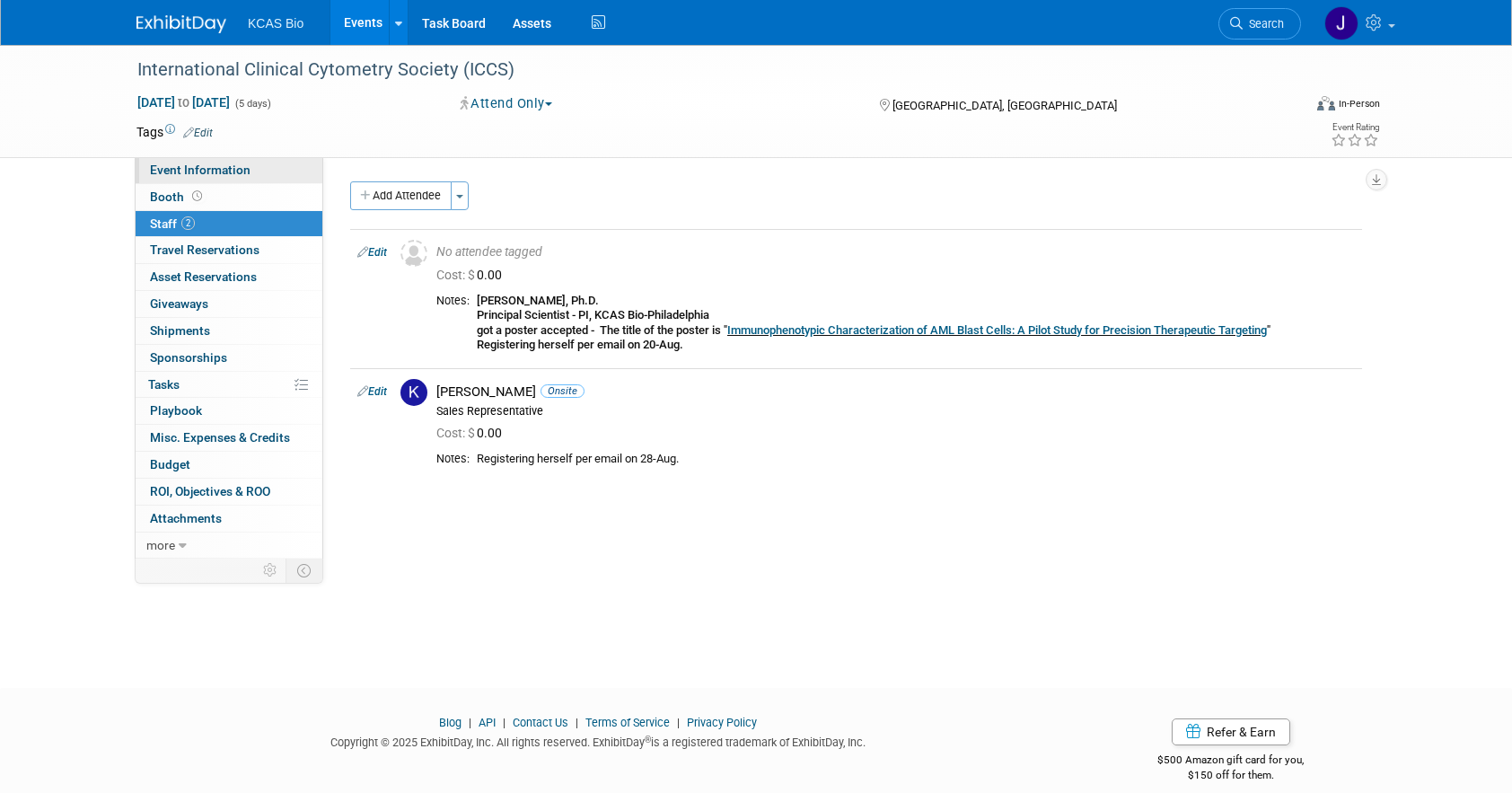
click at [208, 173] on span "Event Information" at bounding box center [200, 169] width 101 height 15
select select "[MEDICAL_DATA]"
select select "US - KS"
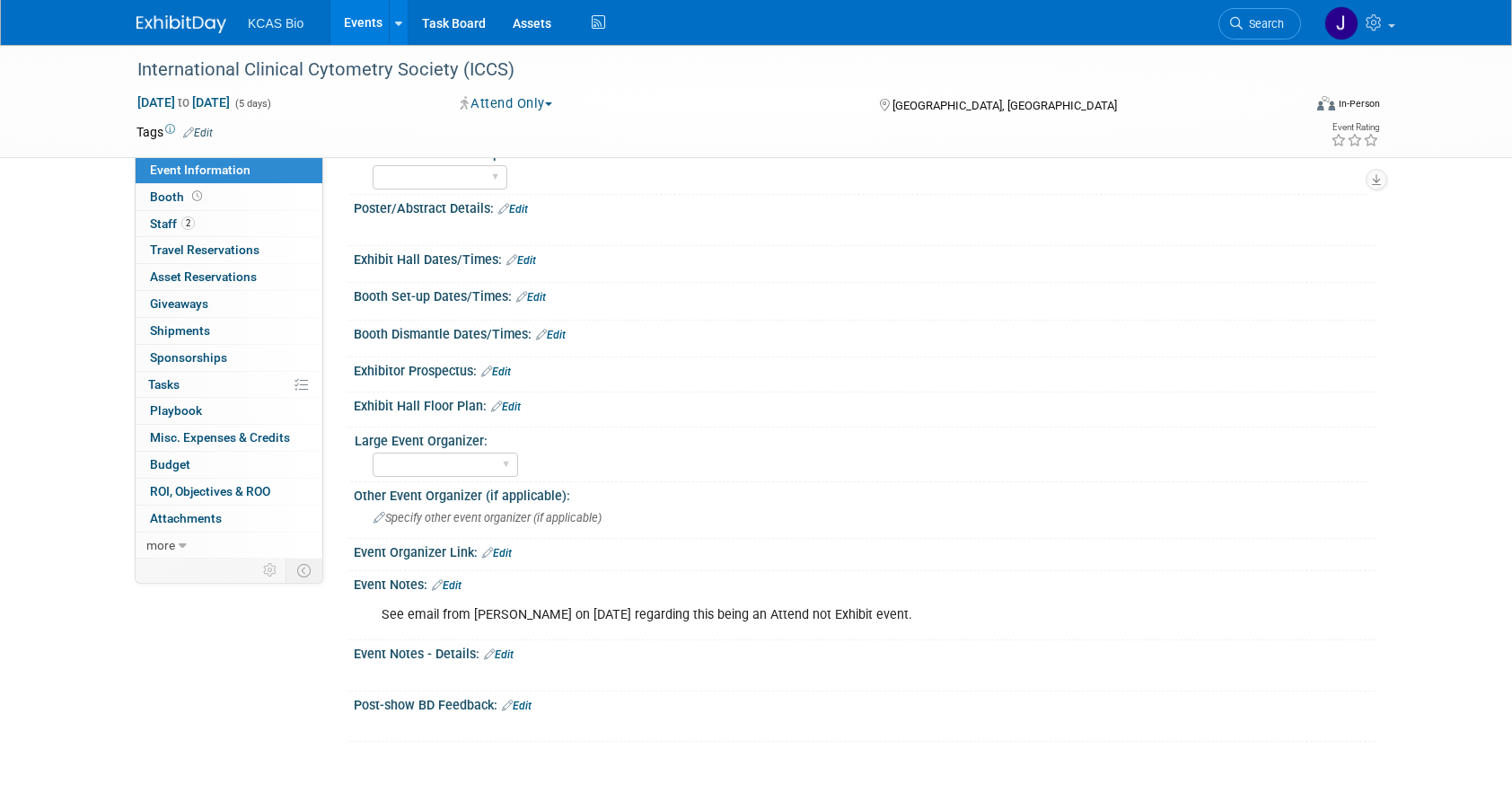
scroll to position [180, 0]
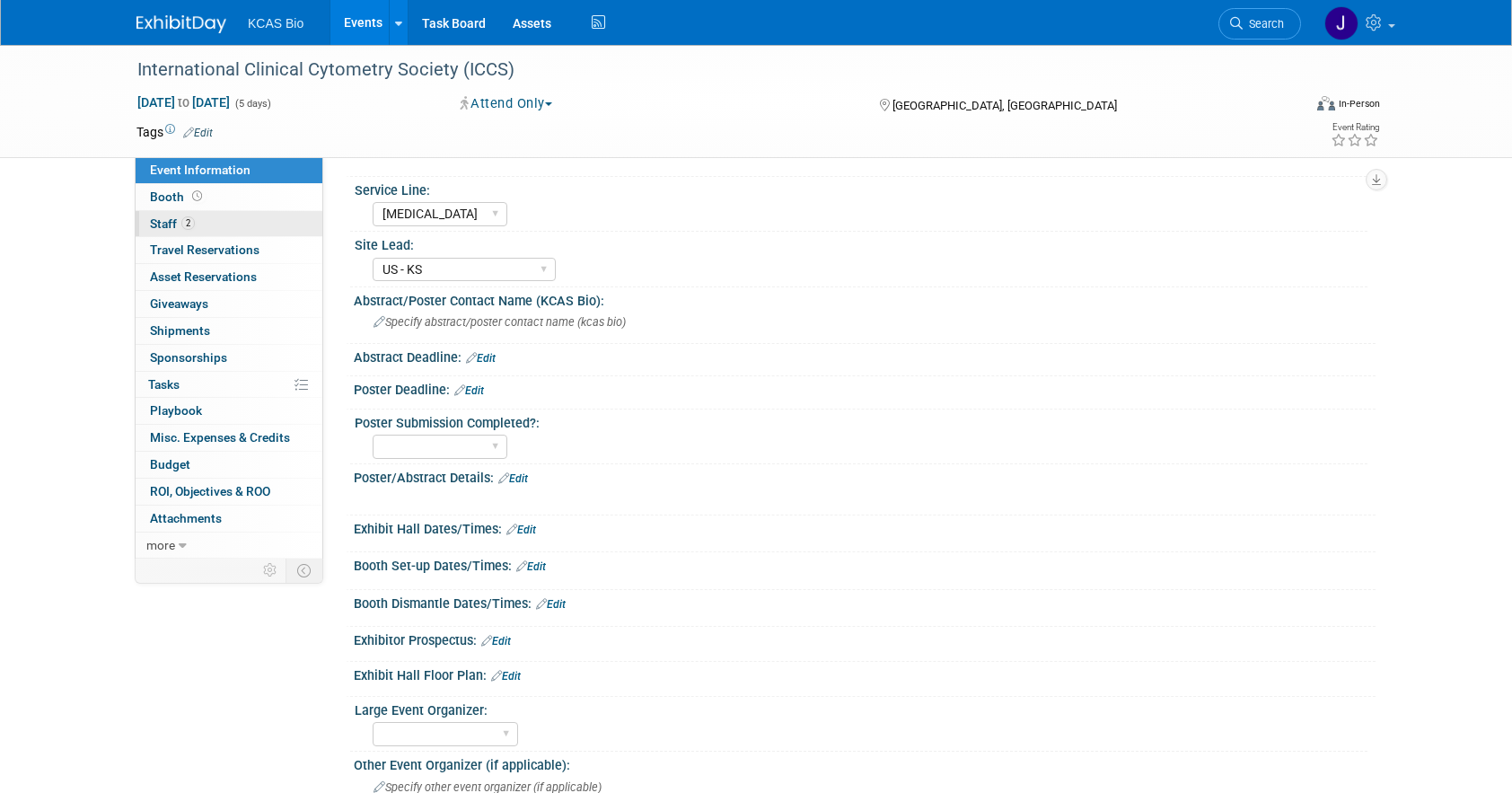
click at [197, 218] on link "2 Staff 2" at bounding box center [228, 223] width 187 height 26
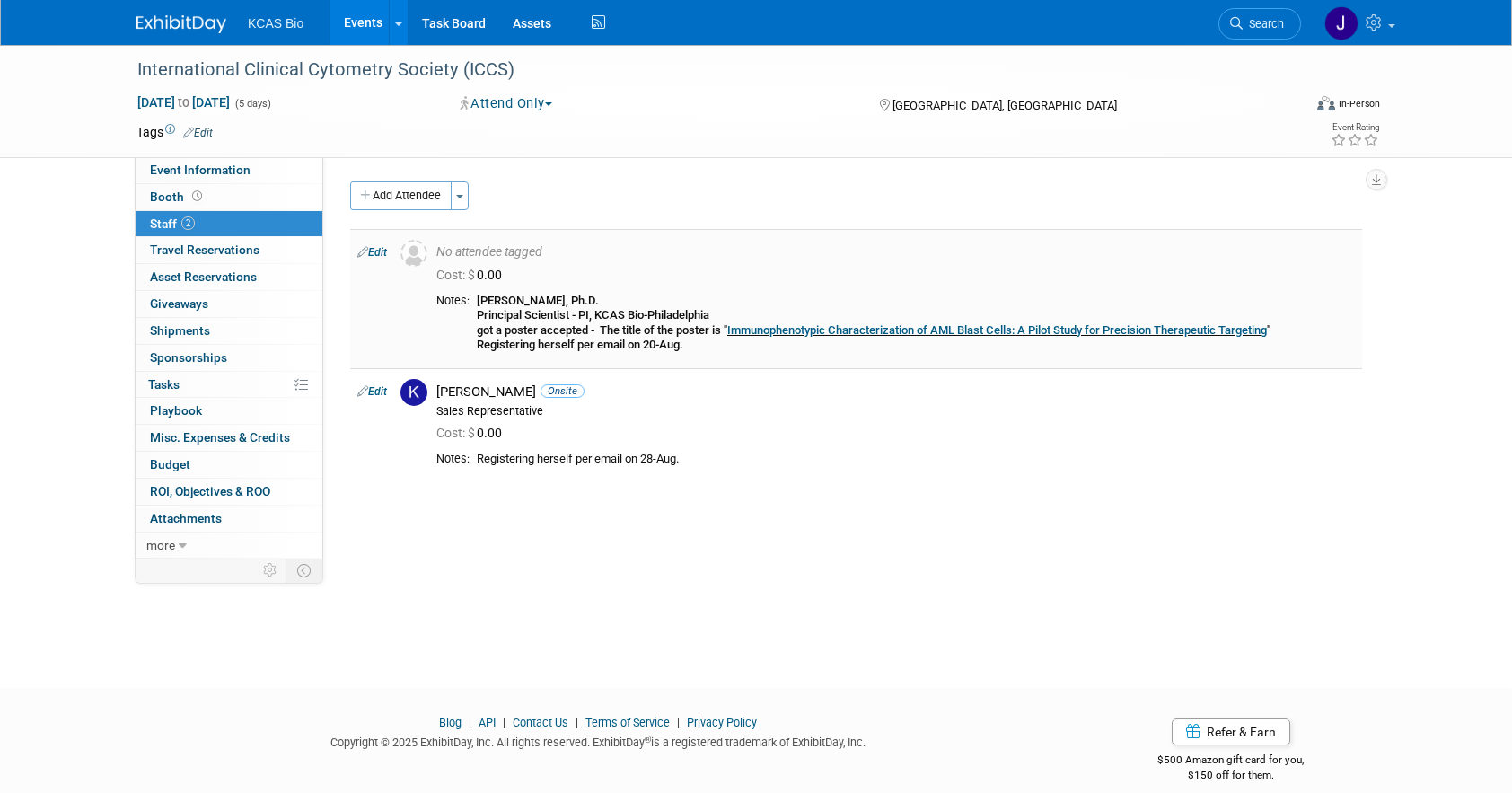
drag, startPoint x: 1294, startPoint y: 330, endPoint x: 468, endPoint y: 306, distance: 826.3
click at [468, 306] on tr "Notes: Shalini Gautam, Ph.D. Principal Scientist - PI, KCAS Bio-Philadelphia go…" at bounding box center [895, 323] width 918 height 59
click at [470, 304] on div "Notes:" at bounding box center [452, 301] width 33 height 15
copy tr ": Shalini Gautam, Ph.D. Principal Scientist - PI, KCAS Bio-Philadelphia got a p…"
click at [188, 169] on span "Event Information" at bounding box center [200, 169] width 101 height 15
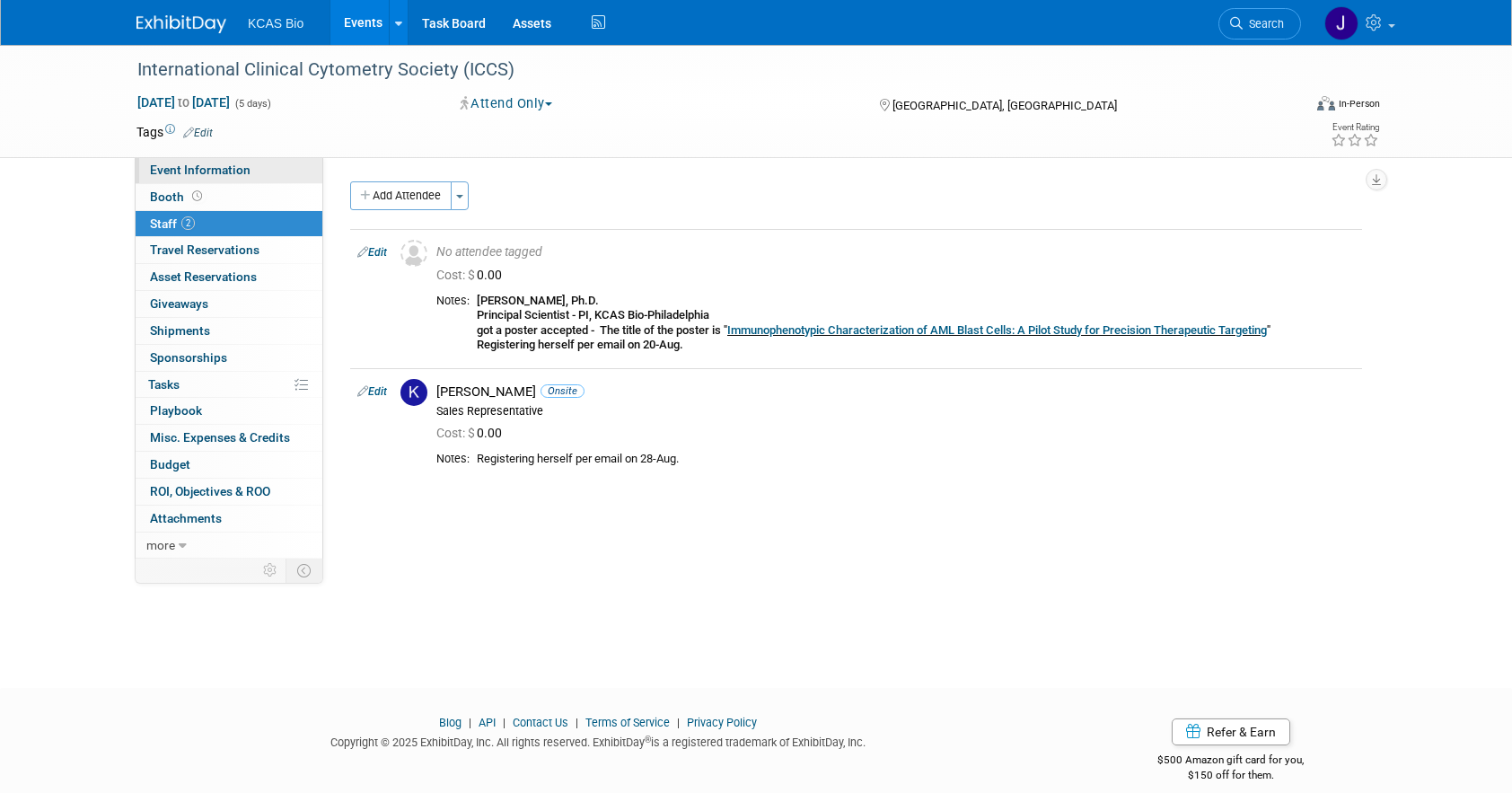
select select "[MEDICAL_DATA]"
select select "US - KS"
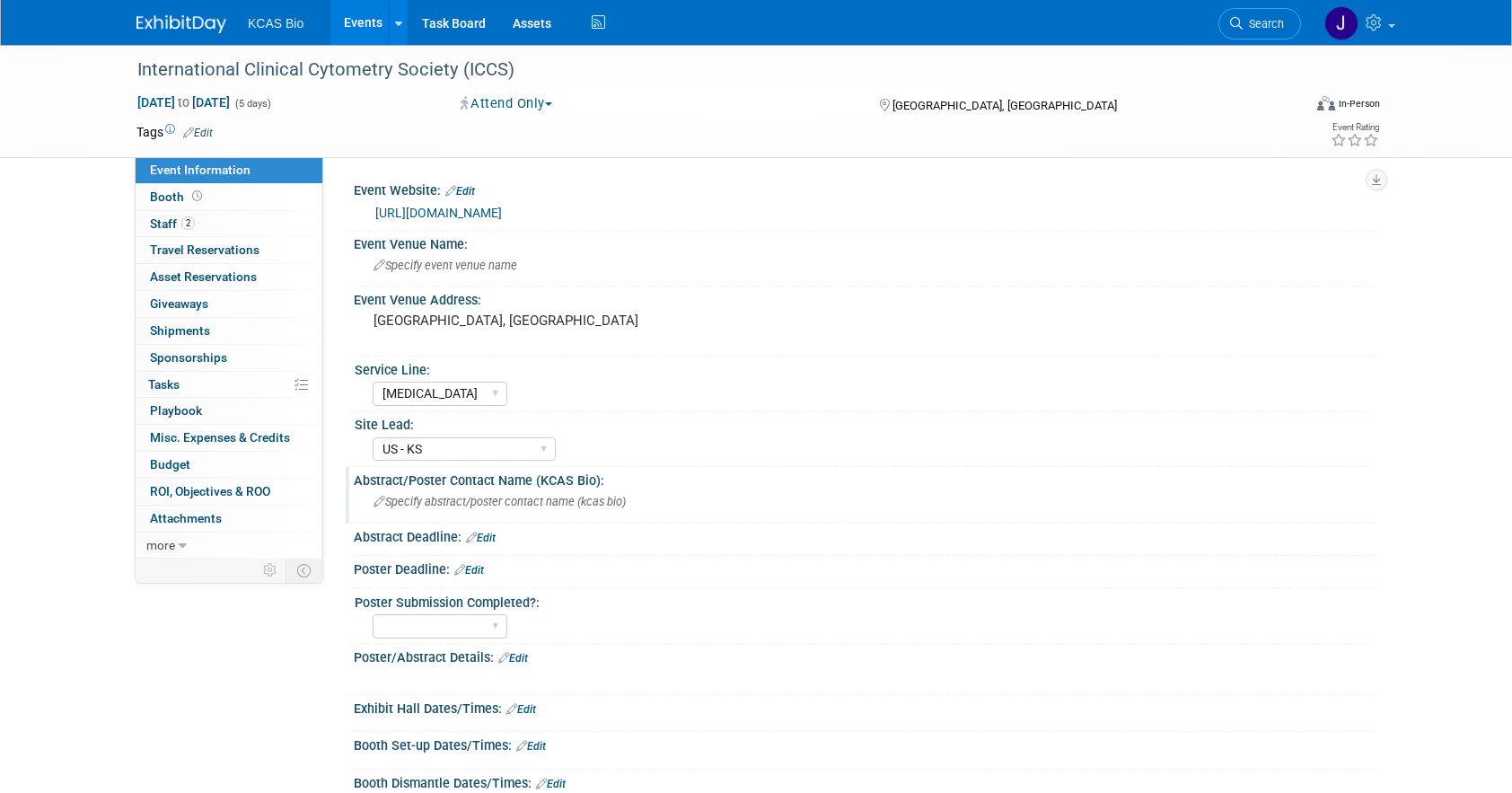
click at [475, 502] on span "Specify abstract/poster contact name (kcas bio)" at bounding box center [499, 502] width 252 height 14
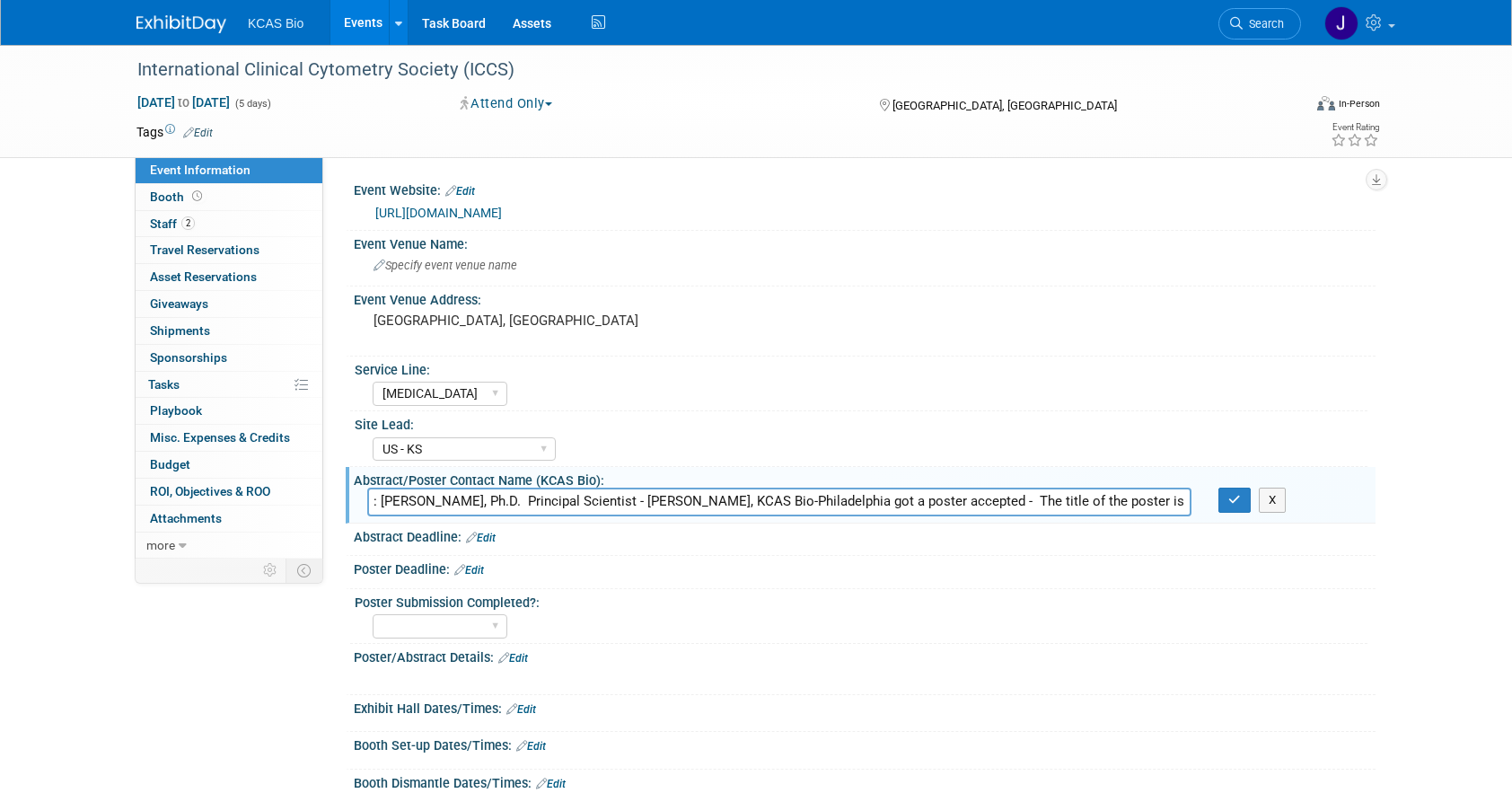
scroll to position [0, 530]
drag, startPoint x: 378, startPoint y: 503, endPoint x: 322, endPoint y: 505, distance: 56.0
click at [322, 505] on div "Event Information Event Info Booth Booth 2 Staff 2 Staff 0 Travel Reservations …" at bounding box center [756, 617] width 1266 height 1146
click at [853, 501] on input "Shalini Gautam, Ph.D. Principal Scientist - PI, KCAS Bio-Philadelphia got a pos…" at bounding box center [779, 501] width 825 height 28
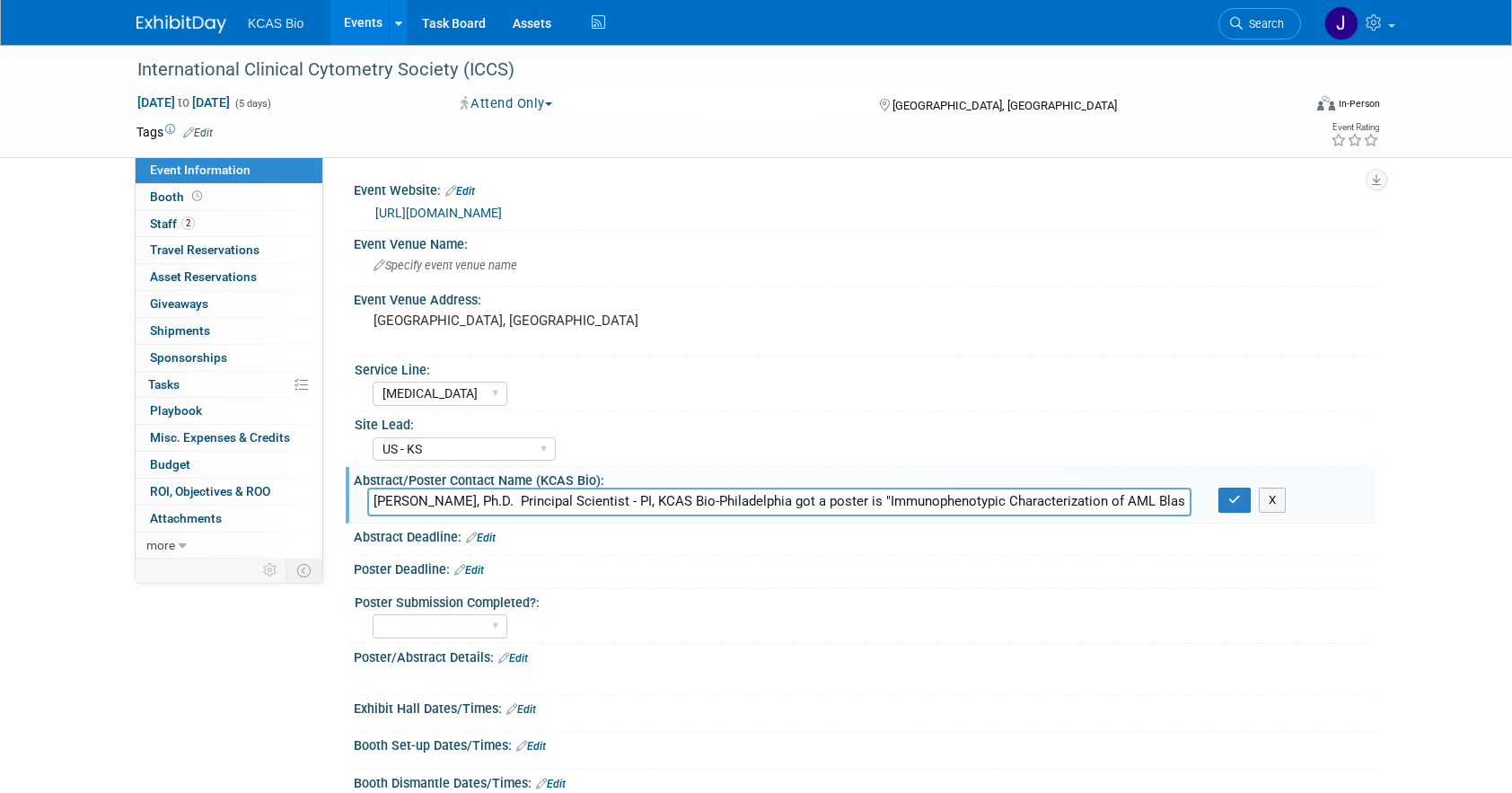
click at [853, 501] on input "Shalini Gautam, Ph.D. Principal Scientist - PI, KCAS Bio-Philadelphia got a pos…" at bounding box center [779, 501] width 825 height 28
type input "Shalini Gautam, Ph.D. Principal Scientist - PI, KCAS Bio-Philadelphia got a pos…"
click at [1232, 499] on icon "button" at bounding box center [1235, 500] width 13 height 12
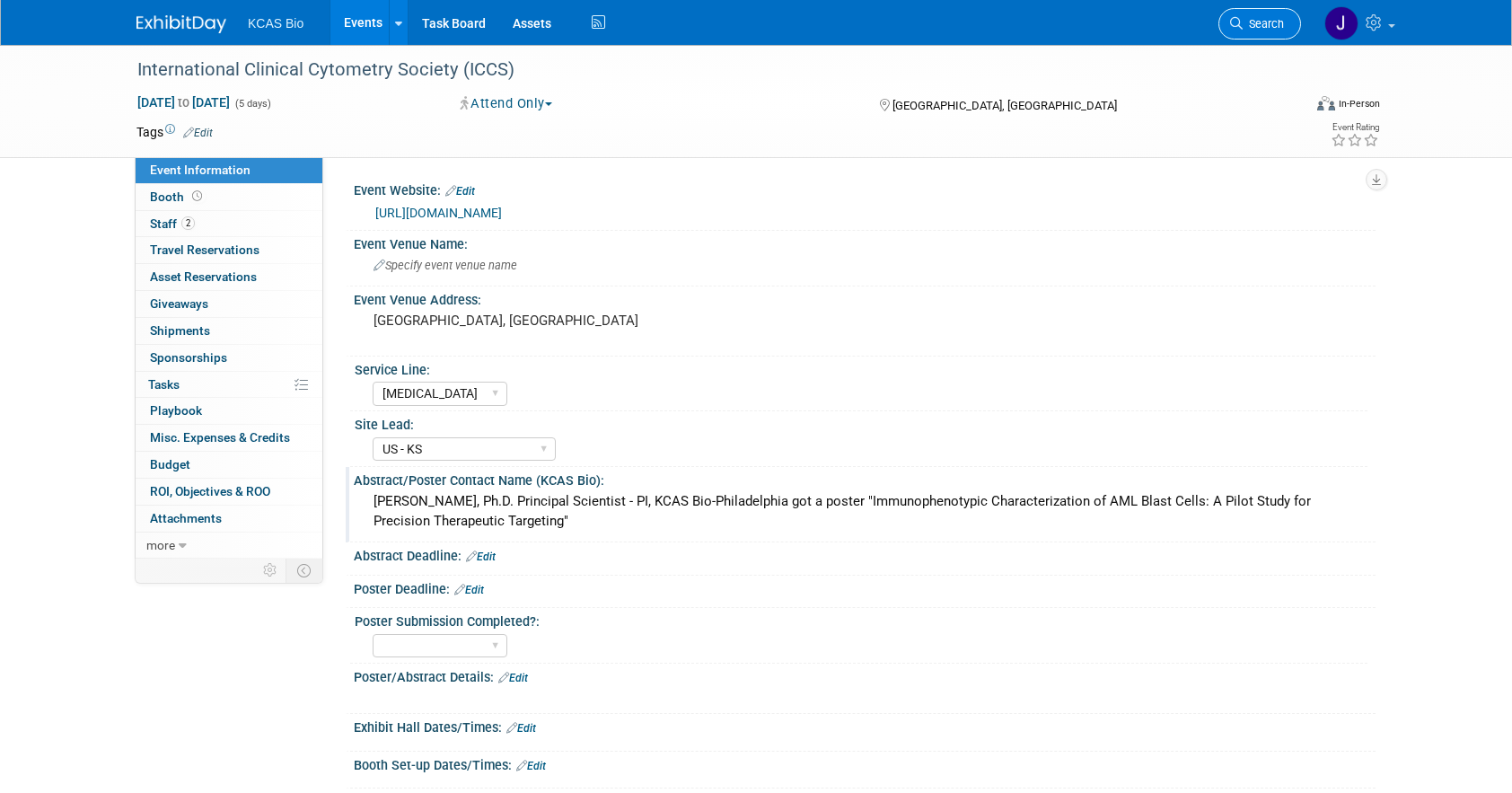
click at [1255, 20] on span "Search" at bounding box center [1263, 24] width 42 height 14
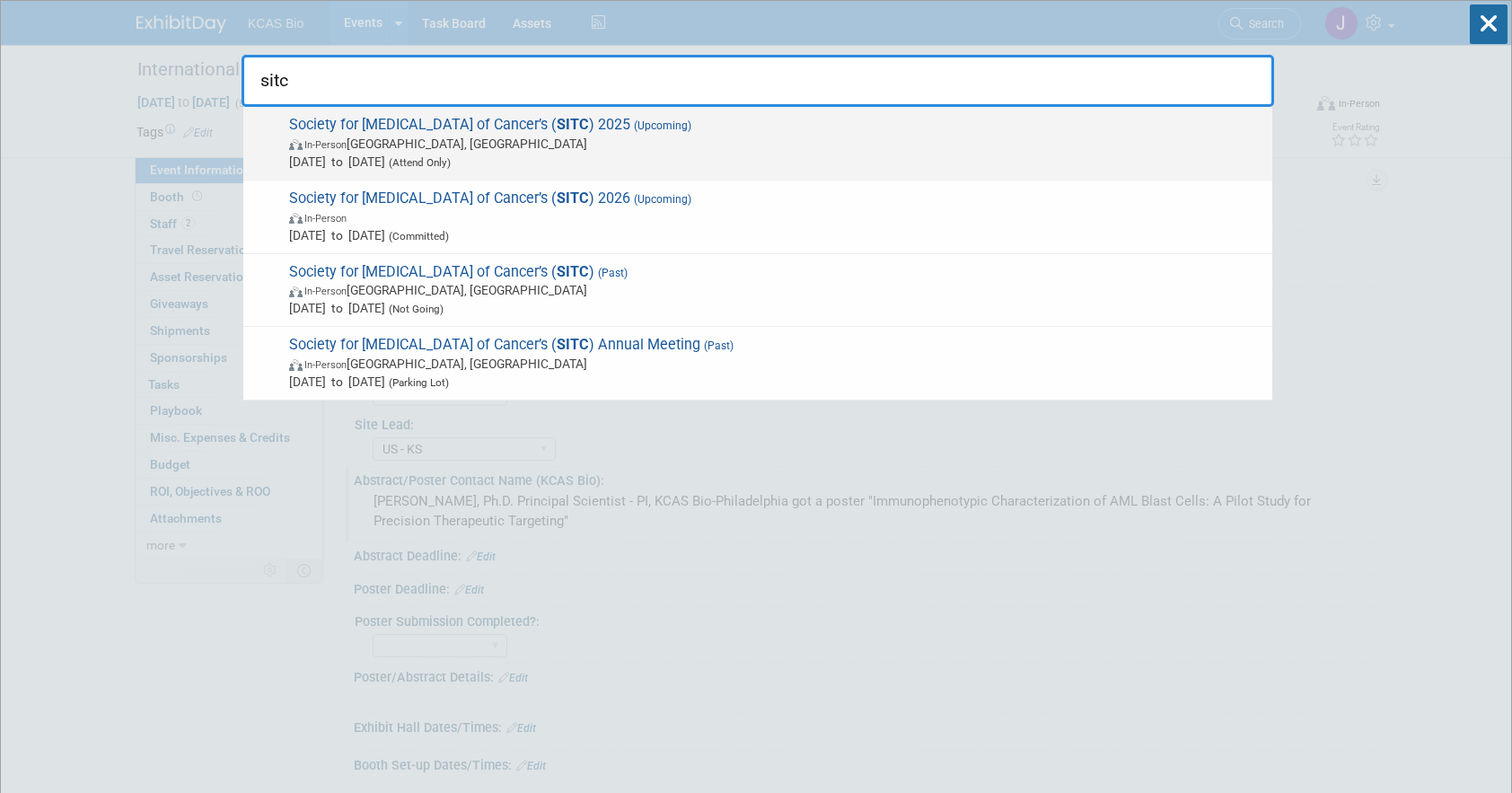
type input "sitc"
click at [762, 132] on span "Society for Immunotherapy of Cancer’s ( SITC ) 2025 (Upcoming) In-Person Nation…" at bounding box center [773, 143] width 979 height 55
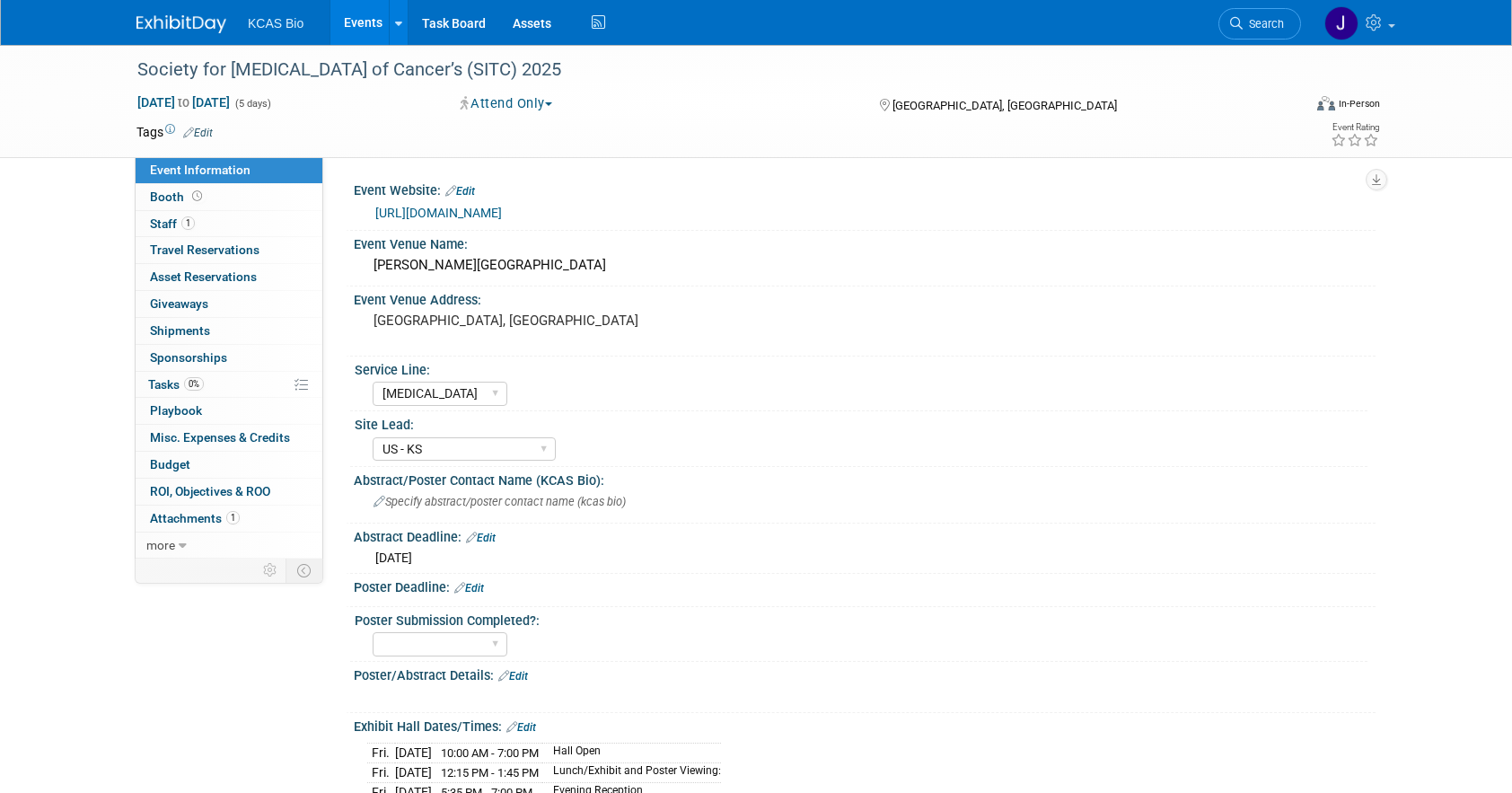
select select "[MEDICAL_DATA]"
select select "US - KS"
click at [182, 225] on span "1" at bounding box center [189, 223] width 14 height 14
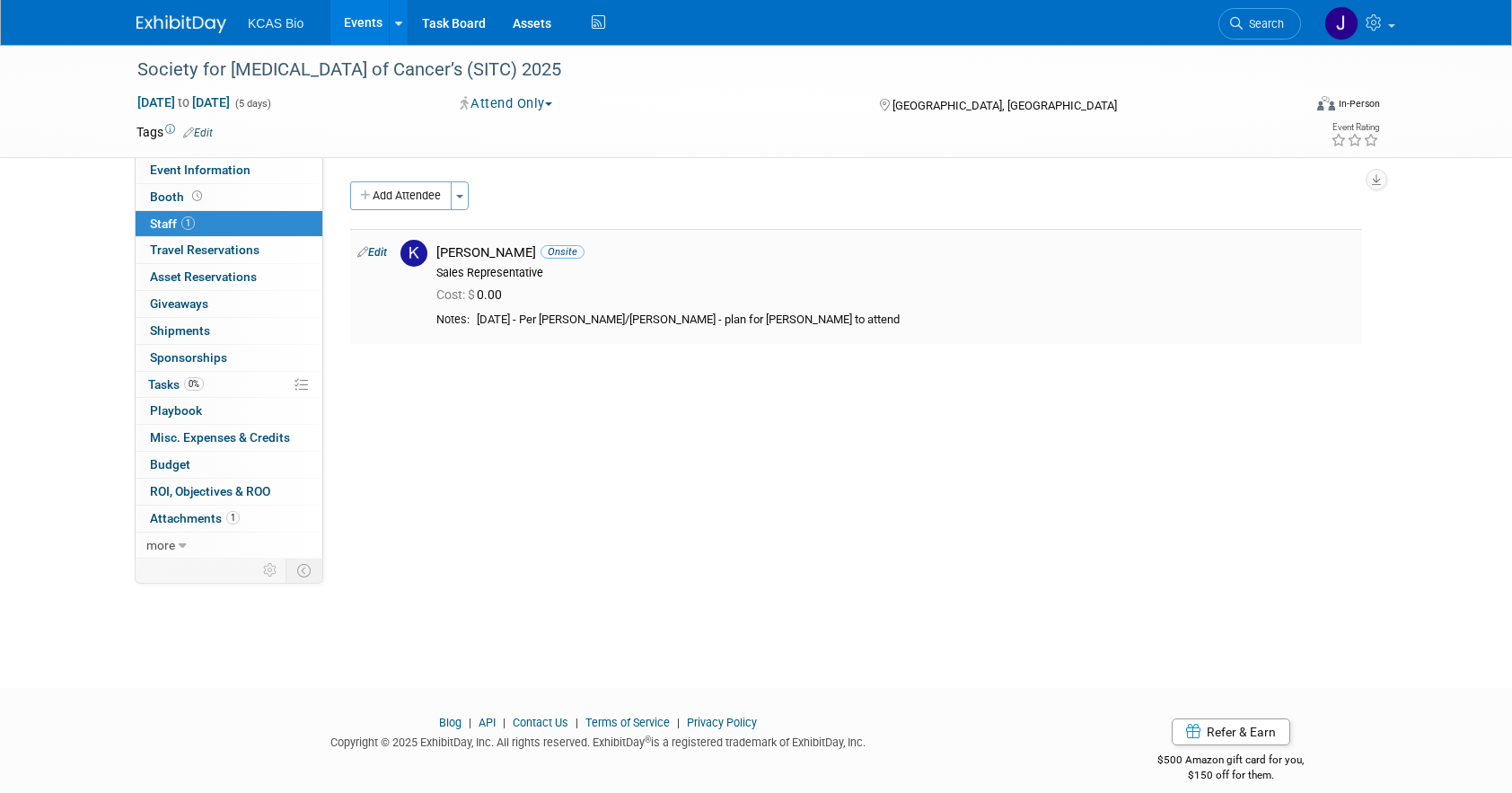
click at [372, 251] on link "Edit" at bounding box center [372, 251] width 30 height 13
select select "0637535d-c766-47ba-8d4f-d9f0a8873ecd"
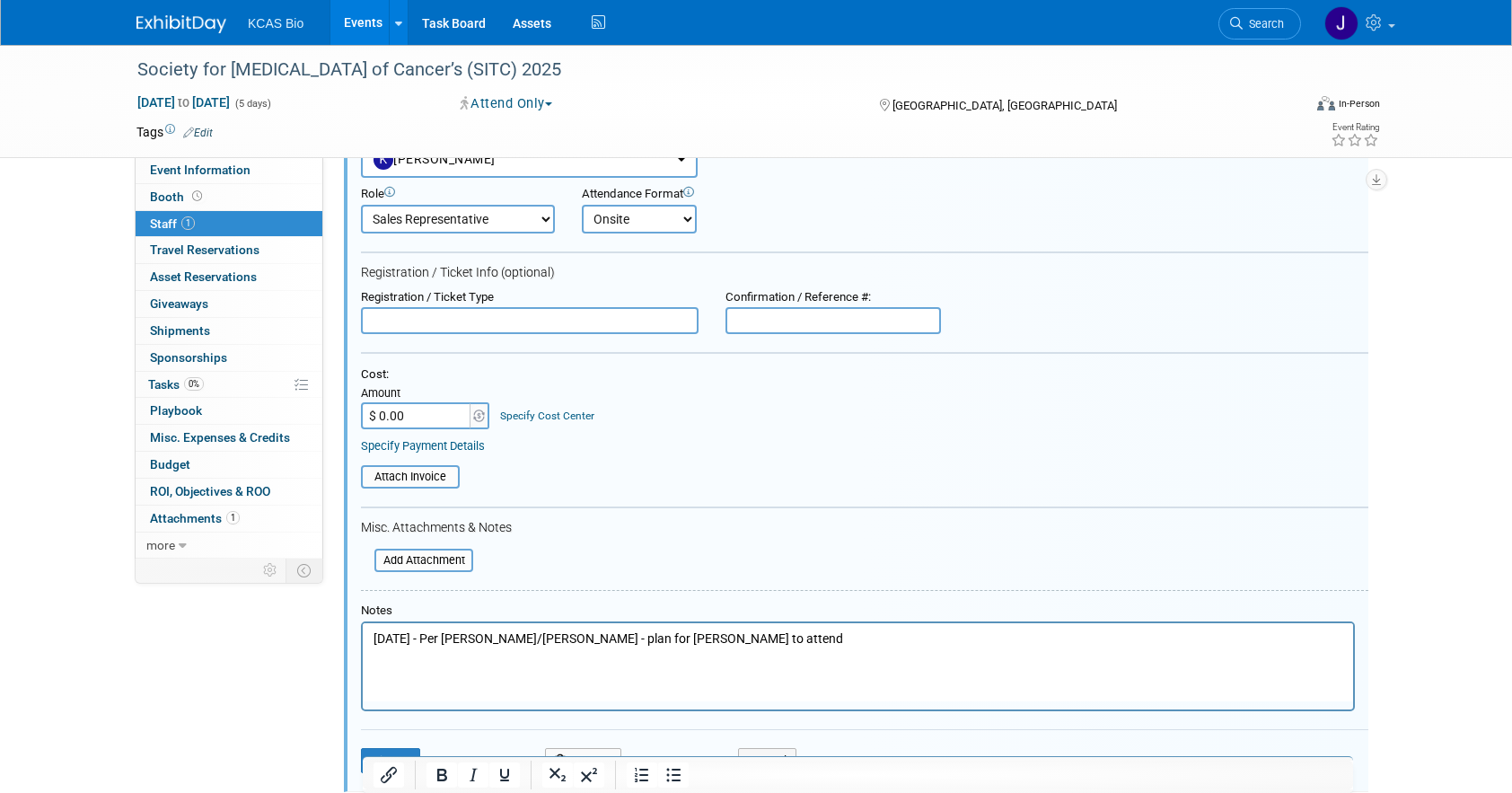
scroll to position [295, 0]
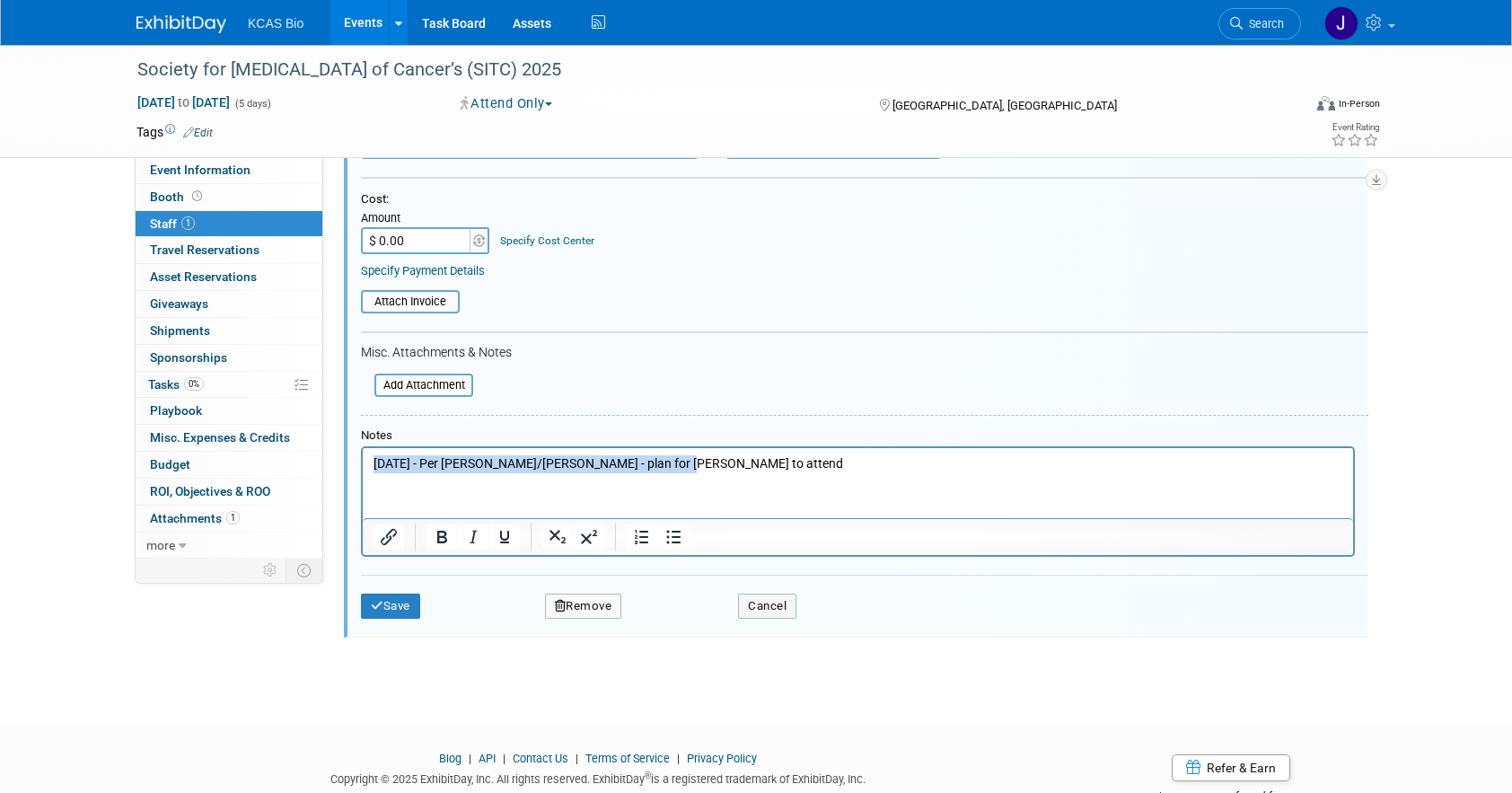
drag, startPoint x: 697, startPoint y: 461, endPoint x: 312, endPoint y: 442, distance: 385.5
click at [363, 448] on html "2.11.25 - Per Karla/Alex P - plan for Karla to attend" at bounding box center [858, 460] width 990 height 25
click at [397, 609] on button "Save" at bounding box center [390, 606] width 59 height 25
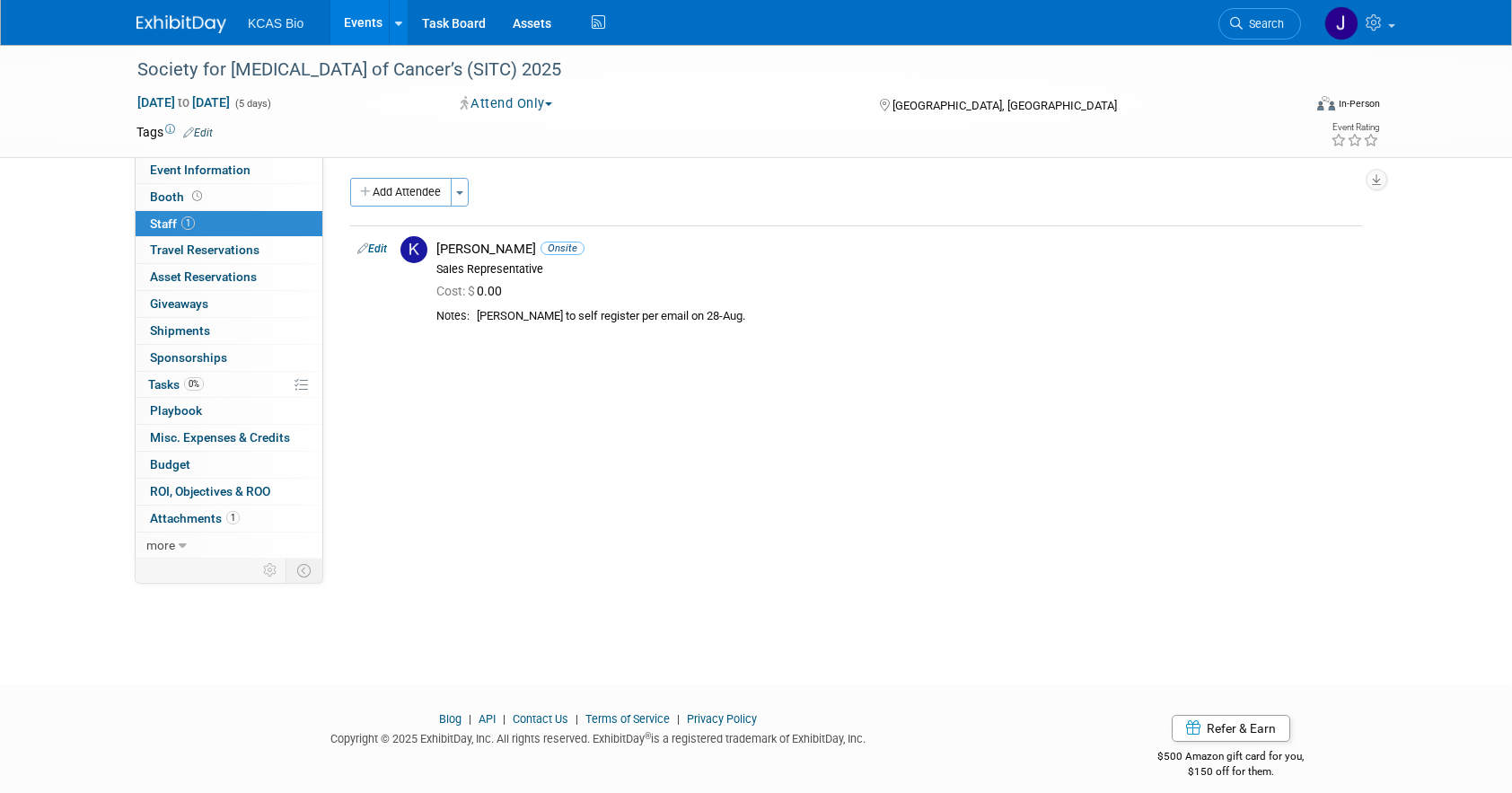
scroll to position [0, 0]
click at [208, 194] on link "Booth" at bounding box center [228, 196] width 187 height 26
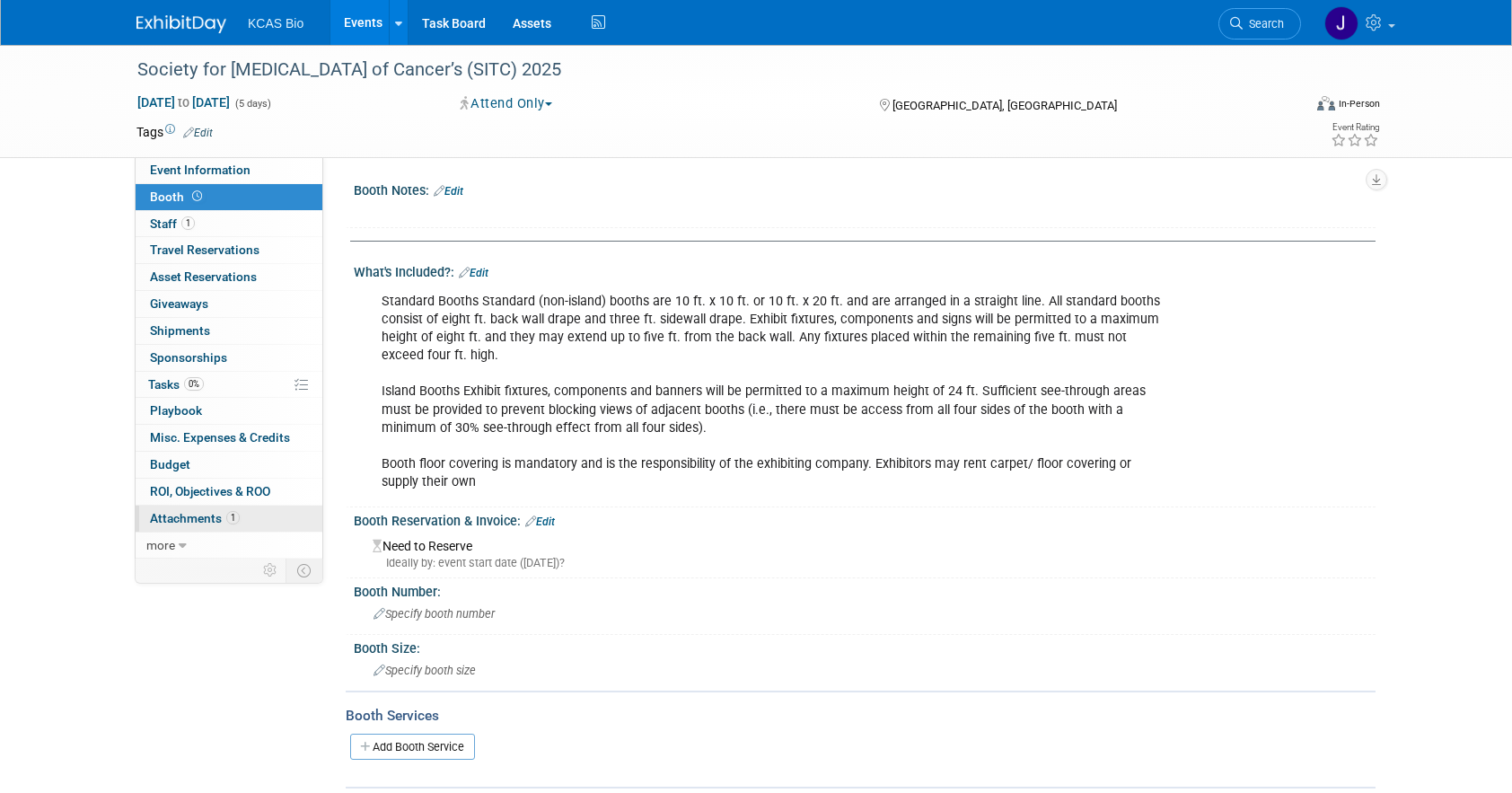
click at [210, 519] on span "Attachments 1" at bounding box center [194, 517] width 90 height 15
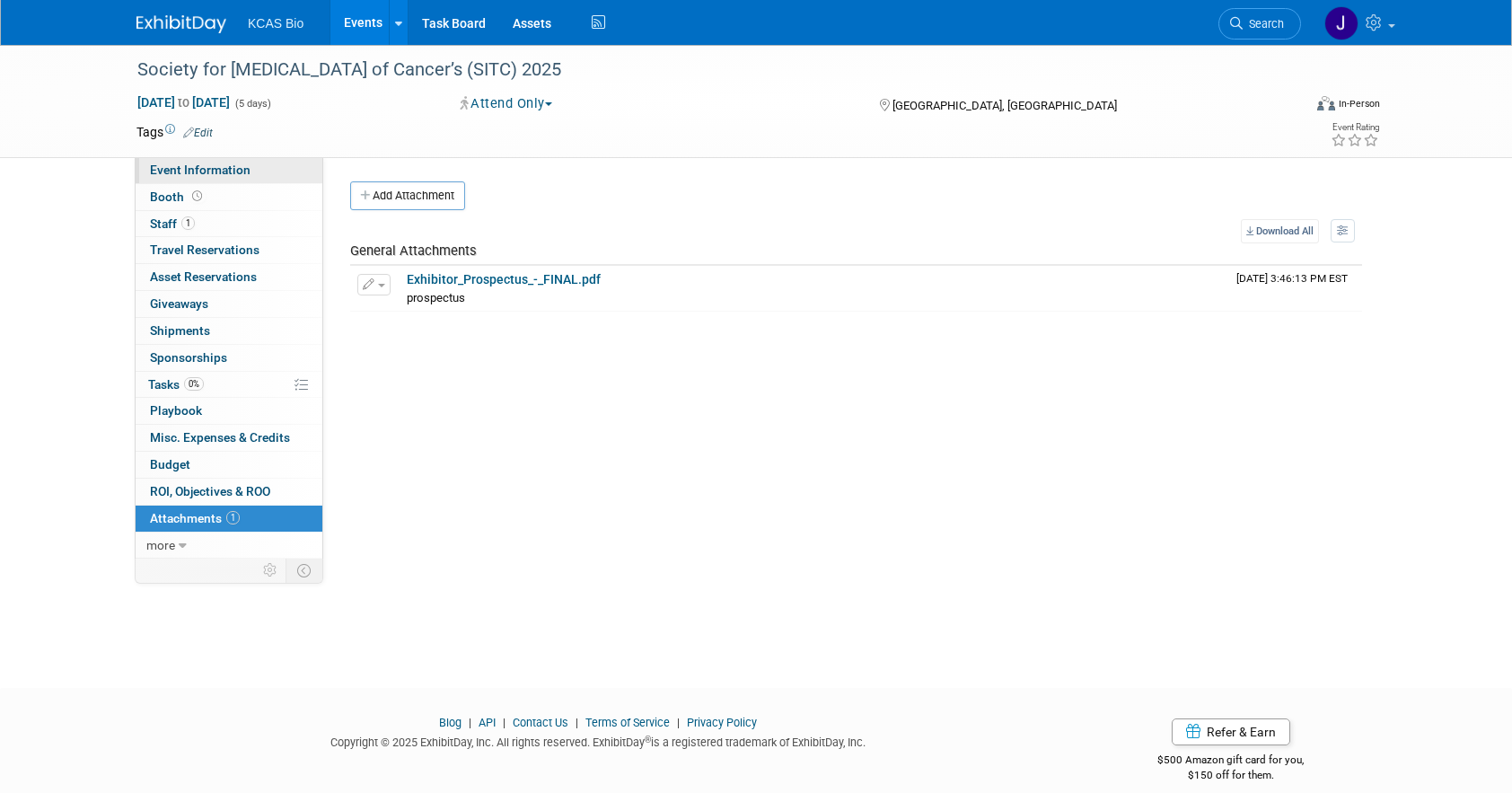
click at [183, 167] on span "Event Information" at bounding box center [200, 169] width 101 height 15
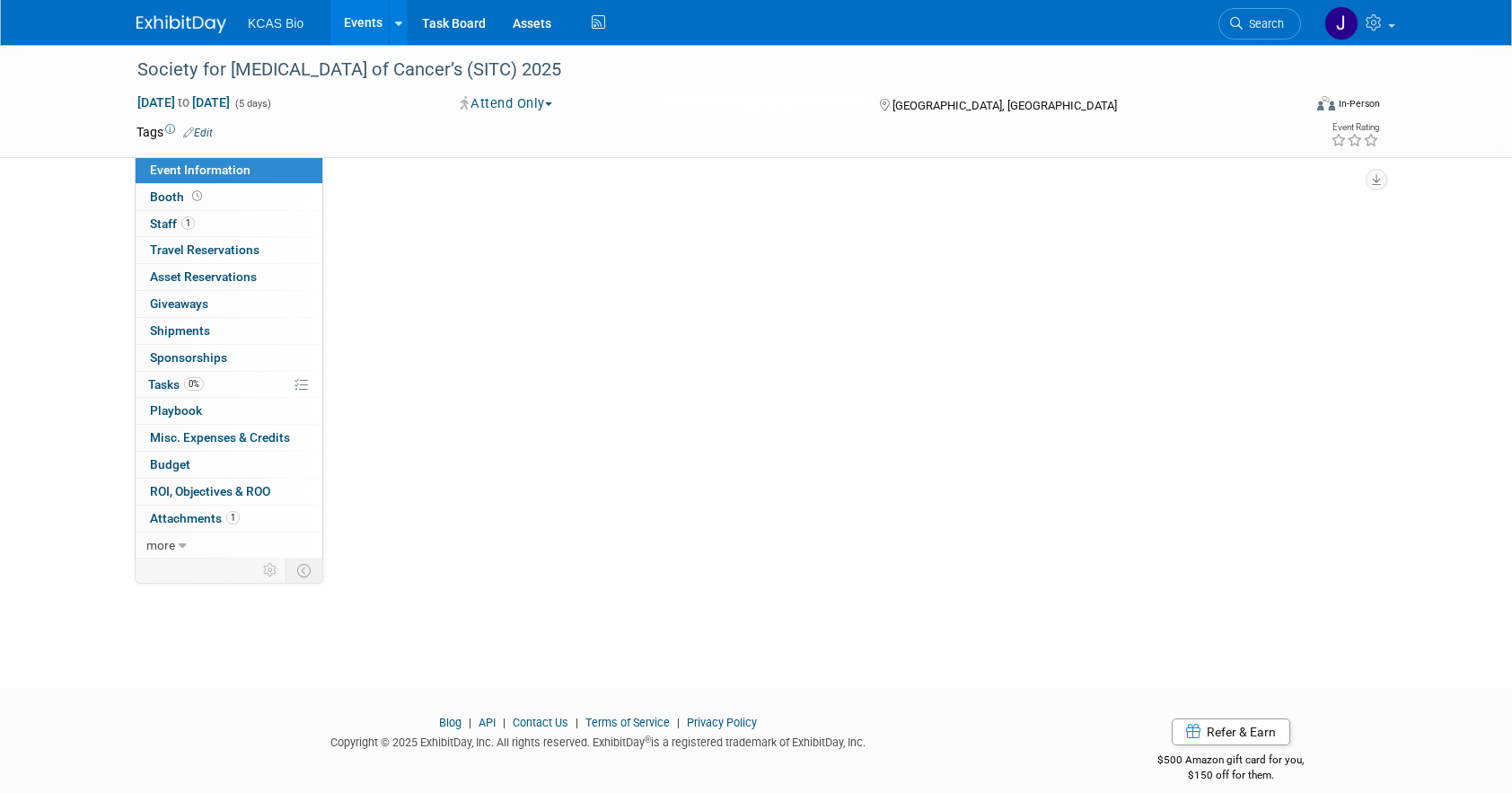
select select "[MEDICAL_DATA]"
select select "US - KS"
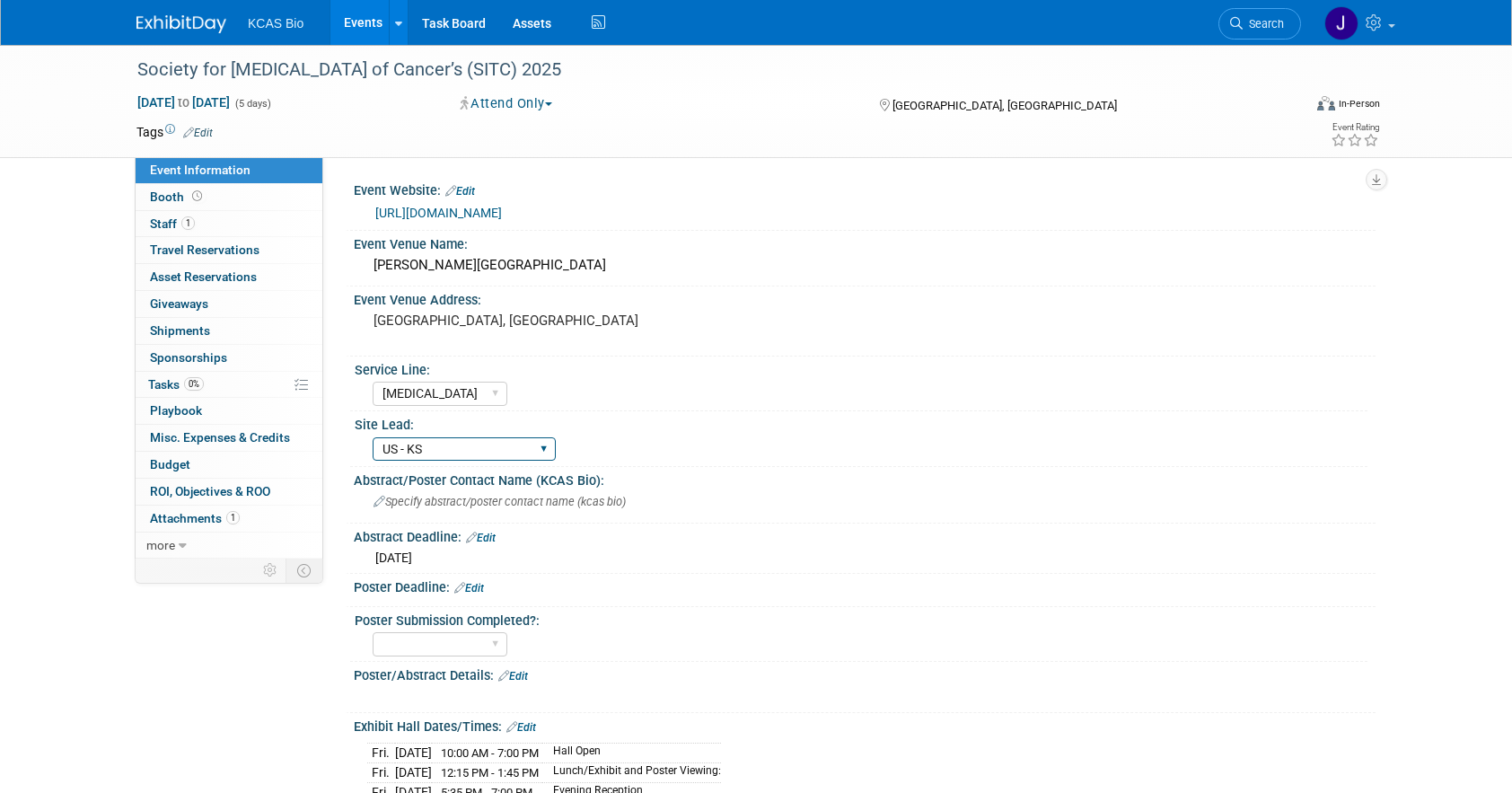
click at [461, 447] on select "US - KS US- PA FR - Lyon BD Rep" at bounding box center [463, 449] width 183 height 24
click at [611, 357] on div "Service Line:" at bounding box center [861, 367] width 1013 height 22
